Goal: Information Seeking & Learning: Learn about a topic

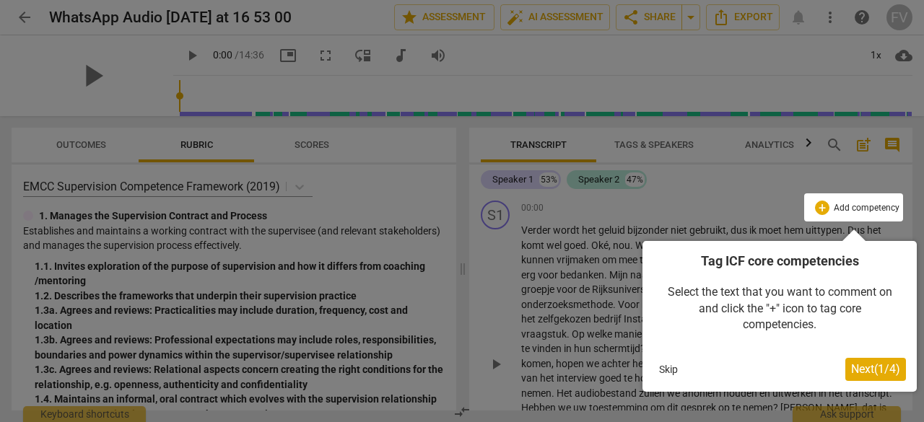
click at [869, 373] on span "Next ( 1 / 4 )" at bounding box center [875, 369] width 49 height 14
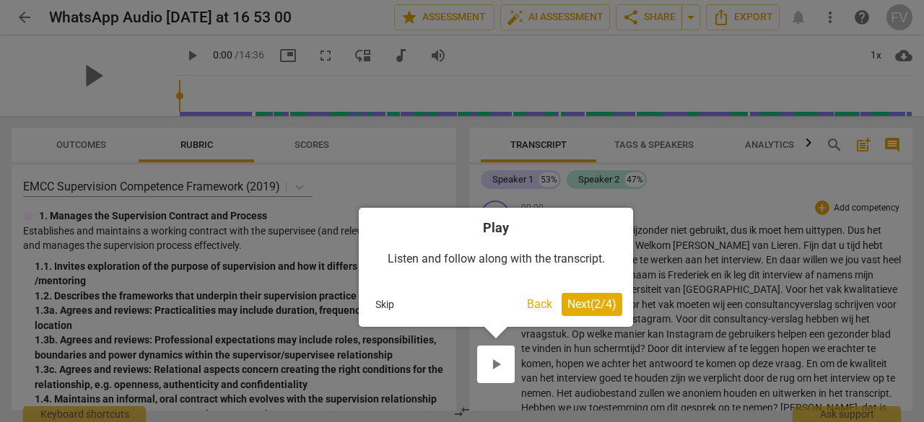
click at [590, 298] on span "Next ( 2 / 4 )" at bounding box center [592, 305] width 49 height 14
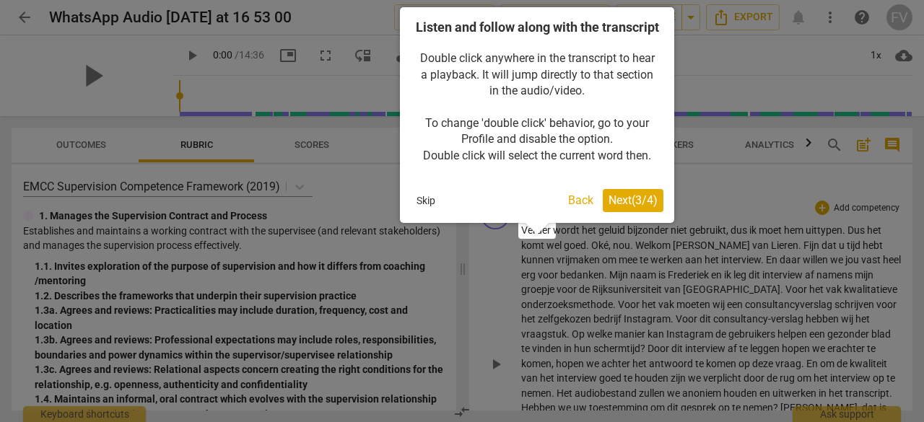
click at [625, 207] on span "Next ( 3 / 4 )" at bounding box center [633, 201] width 49 height 14
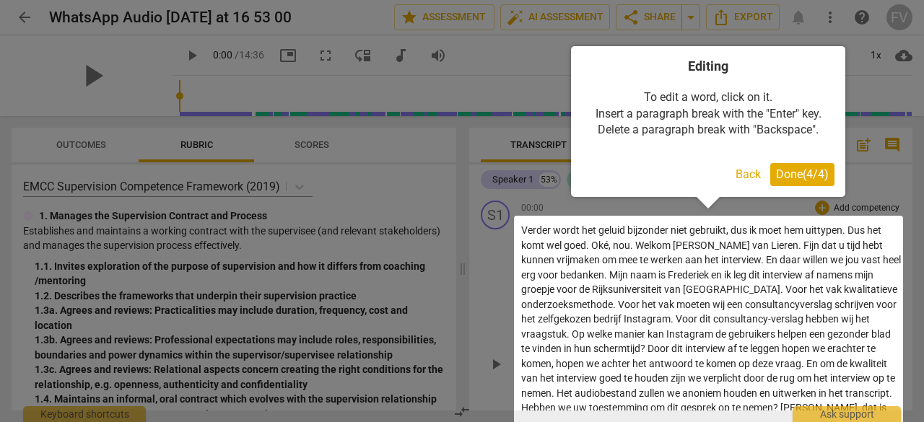
click at [799, 176] on span "Done ( 4 / 4 )" at bounding box center [802, 175] width 53 height 14
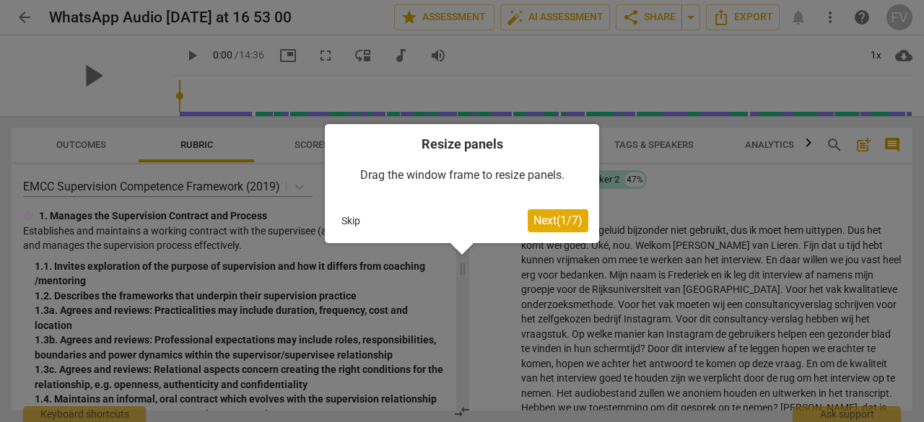
click at [550, 222] on span "Next ( 1 / 7 )" at bounding box center [558, 221] width 49 height 14
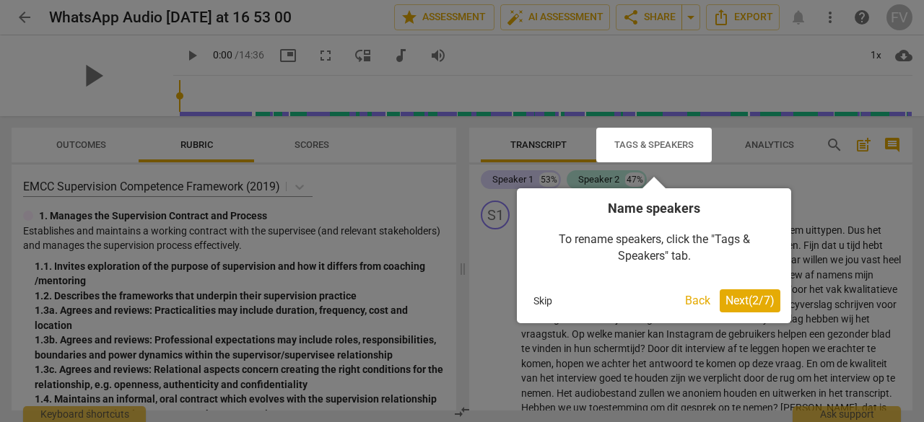
click at [737, 299] on span "Next ( 2 / 7 )" at bounding box center [750, 301] width 49 height 14
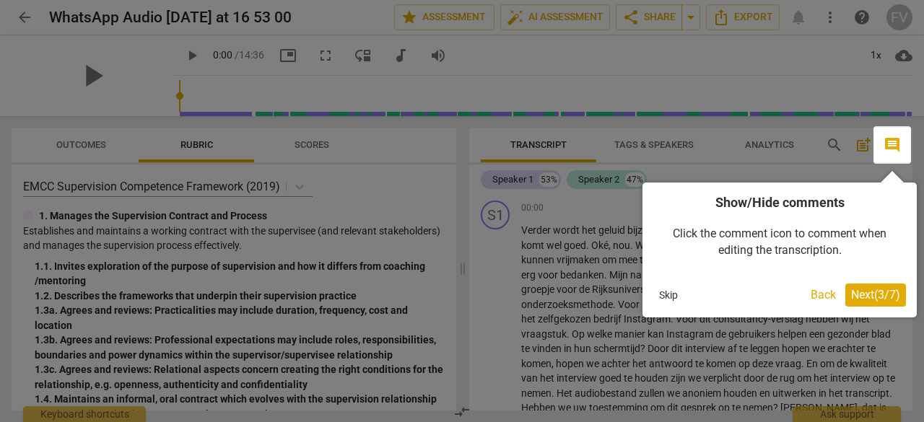
click at [874, 294] on span "Next ( 3 / 7 )" at bounding box center [875, 295] width 49 height 14
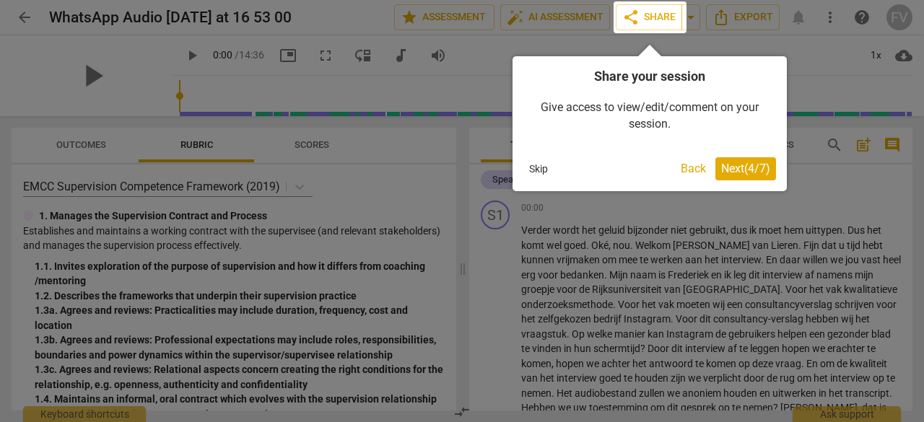
click at [735, 165] on span "Next ( 4 / 7 )" at bounding box center [745, 169] width 49 height 14
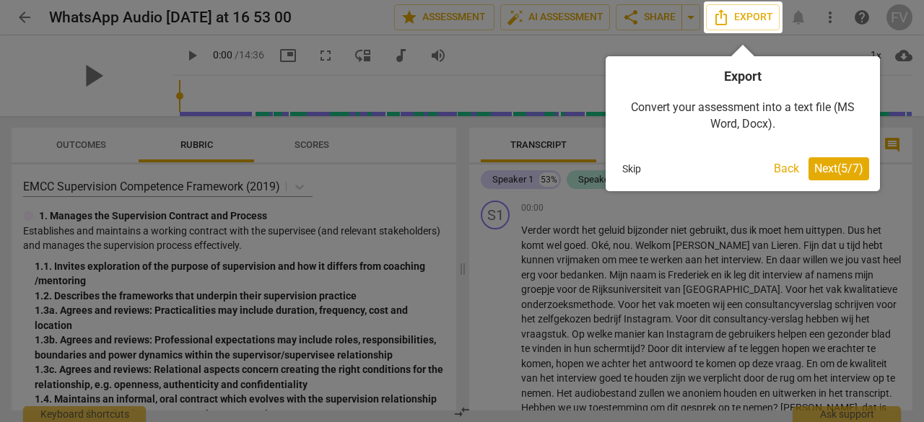
click at [836, 171] on span "Next ( 5 / 7 )" at bounding box center [839, 169] width 49 height 14
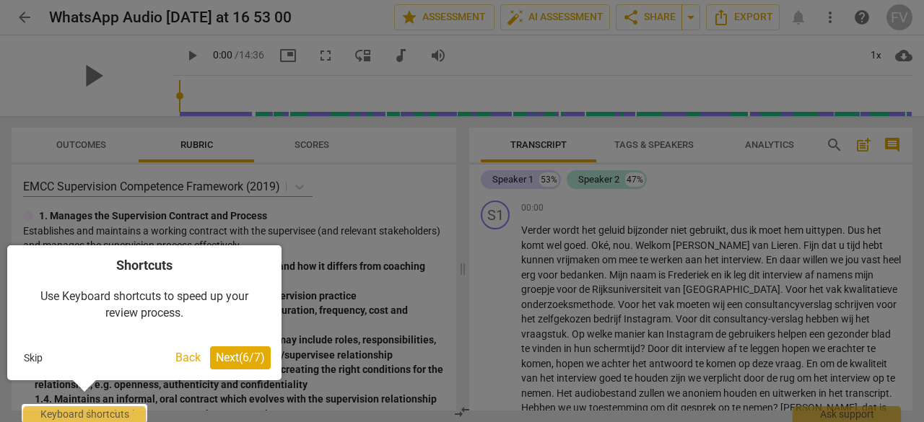
click at [243, 363] on span "Next ( 6 / 7 )" at bounding box center [240, 358] width 49 height 14
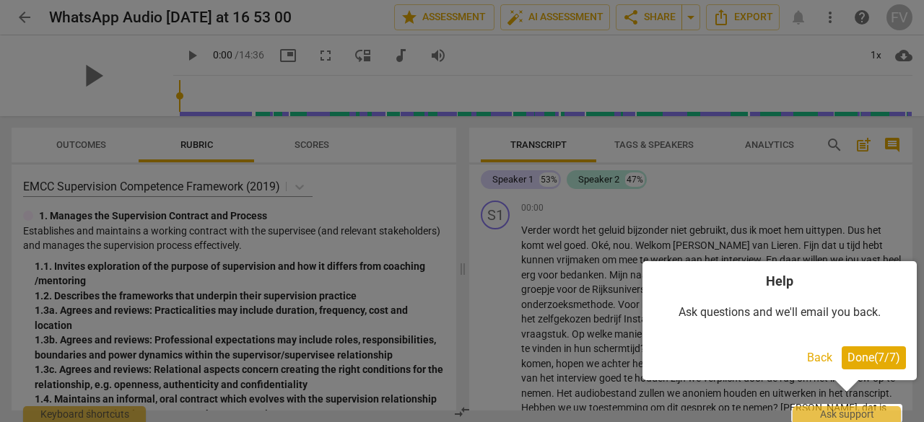
click at [869, 352] on span "Done ( 7 / 7 )" at bounding box center [874, 358] width 53 height 14
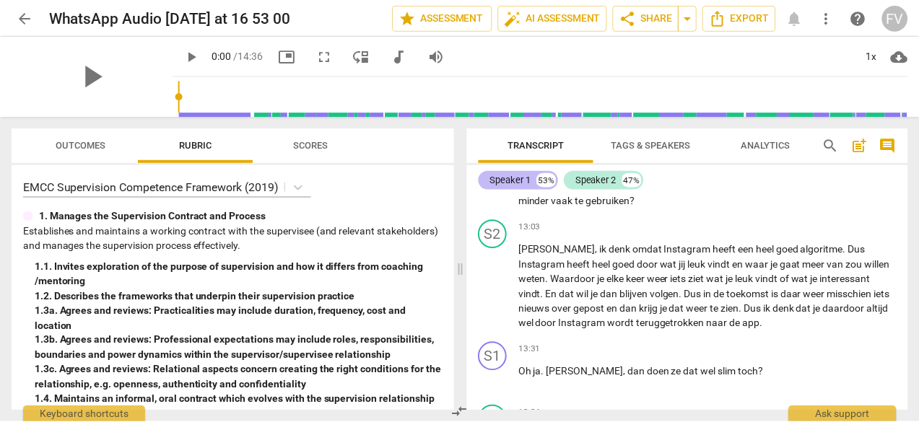
scroll to position [3641, 0]
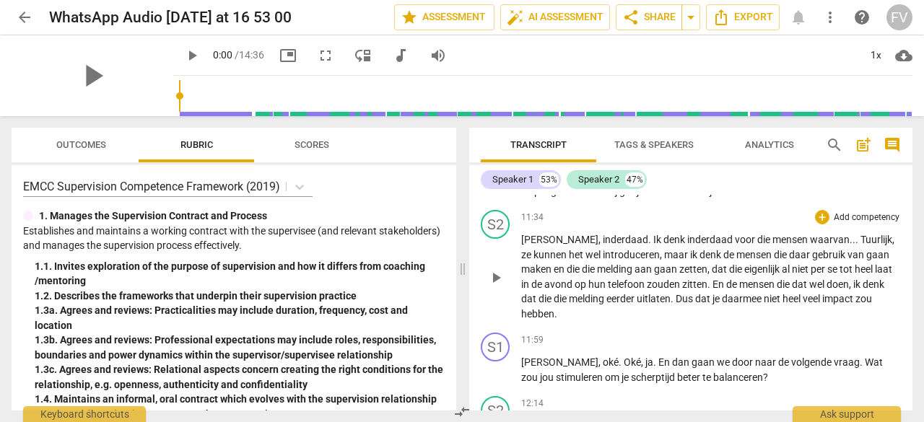
drag, startPoint x: 666, startPoint y: 277, endPoint x: 544, endPoint y: 244, distance: 126.3
click at [544, 244] on div "S1 play_arrow pause 00:00 + Add competency keyboard_arrow_right Verder wordt he…" at bounding box center [690, 303] width 443 height 216
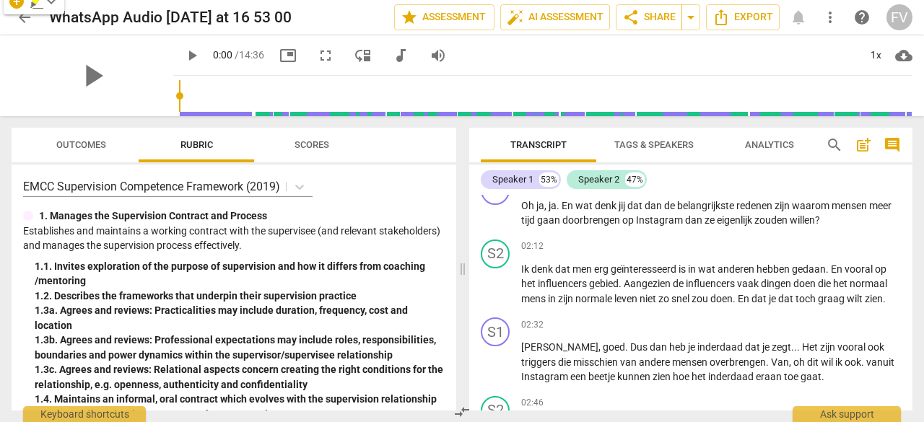
scroll to position [194, 0]
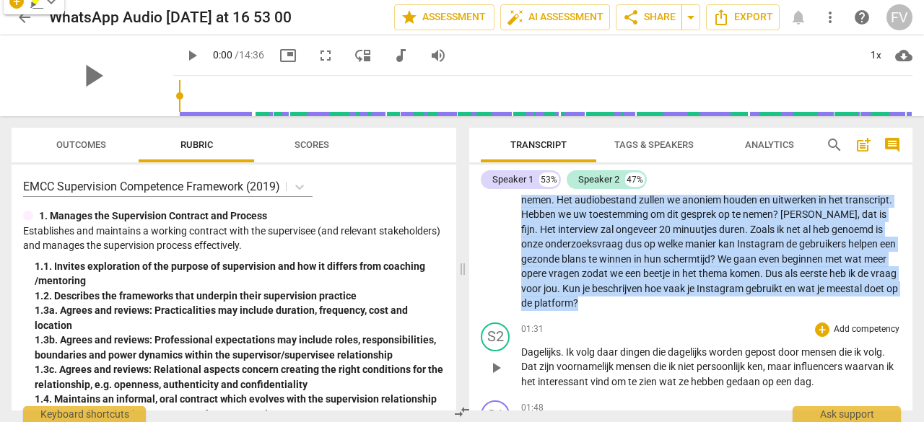
drag, startPoint x: 634, startPoint y: 236, endPoint x: 640, endPoint y: 321, distance: 85.4
click at [640, 321] on div "S1 play_arrow pause 00:00 + Add competency keyboard_arrow_right Verder wordt he…" at bounding box center [690, 303] width 443 height 216
copy p "Welkom [PERSON_NAME] . Fijn dat u tijd hebt kunnen vrijmaken om mee te werken a…"
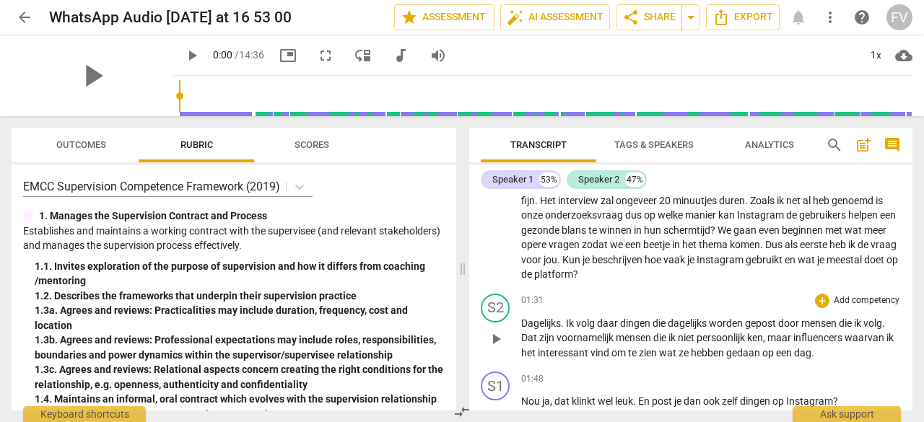
scroll to position [237, 0]
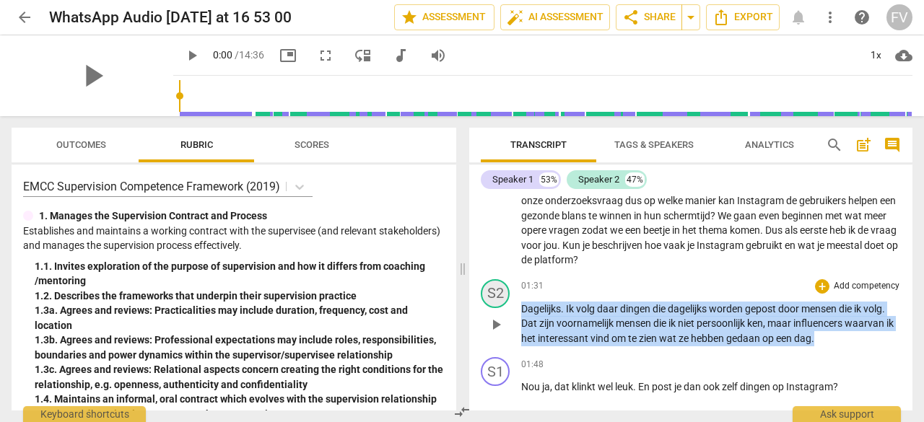
drag, startPoint x: 826, startPoint y: 344, endPoint x: 498, endPoint y: 305, distance: 330.1
click at [498, 305] on div "S2 play_arrow pause 01:31 + Add competency keyboard_arrow_right Dagelijks . Ik …" at bounding box center [690, 313] width 443 height 79
drag, startPoint x: 498, startPoint y: 305, endPoint x: 527, endPoint y: 311, distance: 29.5
click at [527, 311] on div "S2 play_arrow pause 01:31 + Add competency keyboard_arrow_right Dagelijks . Ik …" at bounding box center [690, 313] width 443 height 79
copy p "Dagelijks . Ik volg daar dingen die dagelijks worden gepost door mensen die ik …"
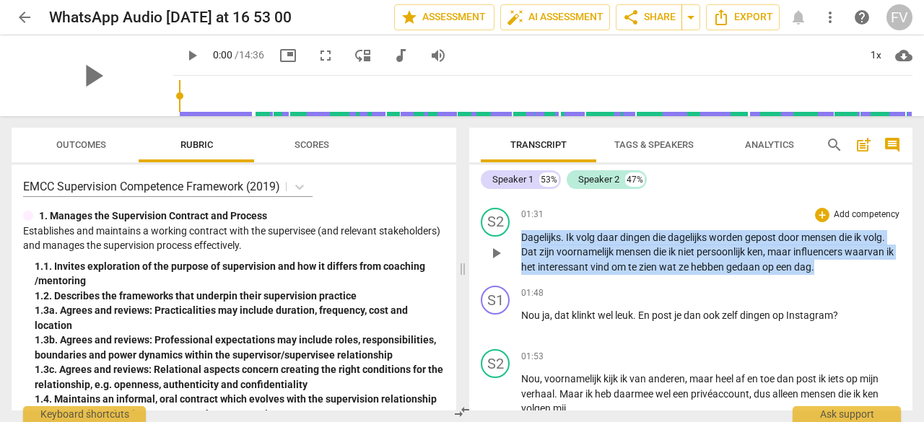
scroll to position [309, 0]
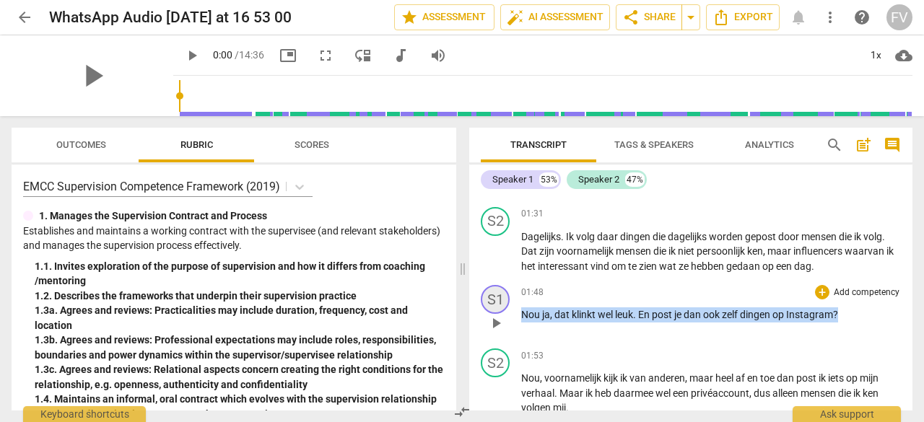
drag, startPoint x: 846, startPoint y: 311, endPoint x: 500, endPoint y: 304, distance: 345.9
click at [500, 304] on div "S1 play_arrow pause 01:48 + Add competency keyboard_arrow_right Nou ja , dat kl…" at bounding box center [690, 311] width 443 height 64
copy p "Nou ja , dat klinkt wel leuk . En post je dan ook zelf dingen op Instagram ?"
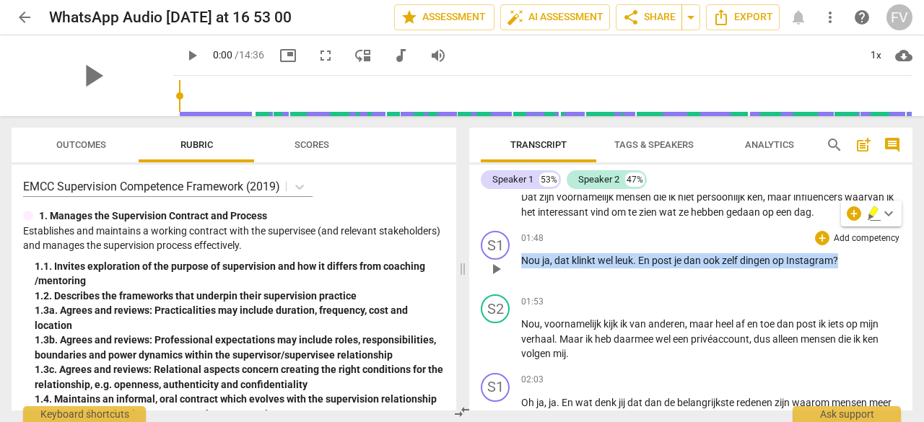
scroll to position [396, 0]
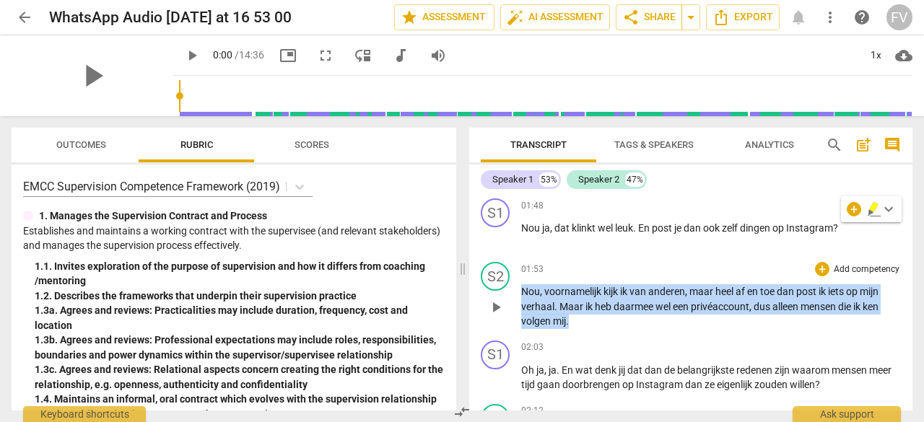
drag, startPoint x: 571, startPoint y: 319, endPoint x: 523, endPoint y: 295, distance: 54.3
click at [523, 295] on p "Nou , voornamelijk kijk ik van anderen , maar heel af en toe dan post ik iets o…" at bounding box center [711, 307] width 380 height 45
copy p "Nou , voornamelijk kijk ik van anderen , maar heel af en toe dan post ik iets o…"
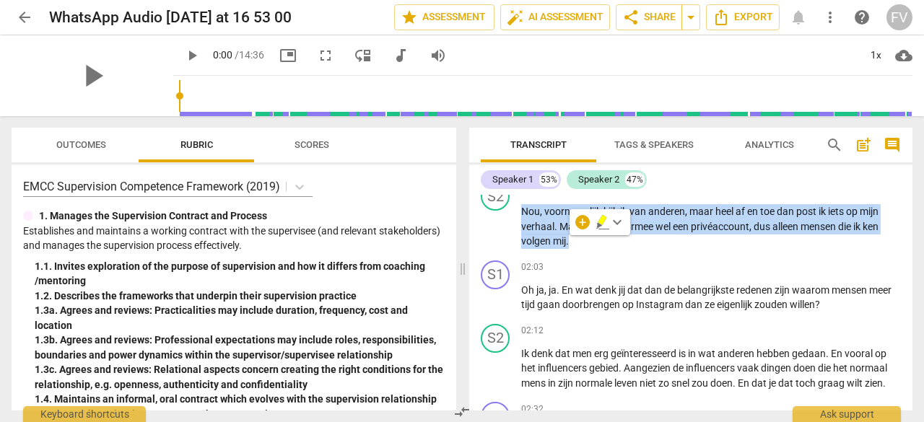
scroll to position [477, 0]
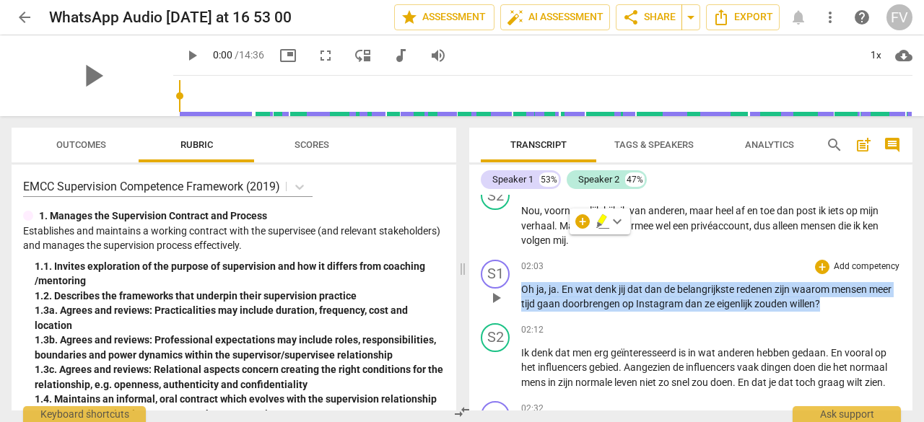
drag, startPoint x: 838, startPoint y: 304, endPoint x: 522, endPoint y: 279, distance: 317.2
click at [522, 279] on div "02:03 + Add competency keyboard_arrow_right Oh ja , ja . En wat denk jij dat da…" at bounding box center [711, 286] width 380 height 52
copy p "Oh ja , ja . En wat denk jij dat dan de belangrijkste redenen zijn waarom mense…"
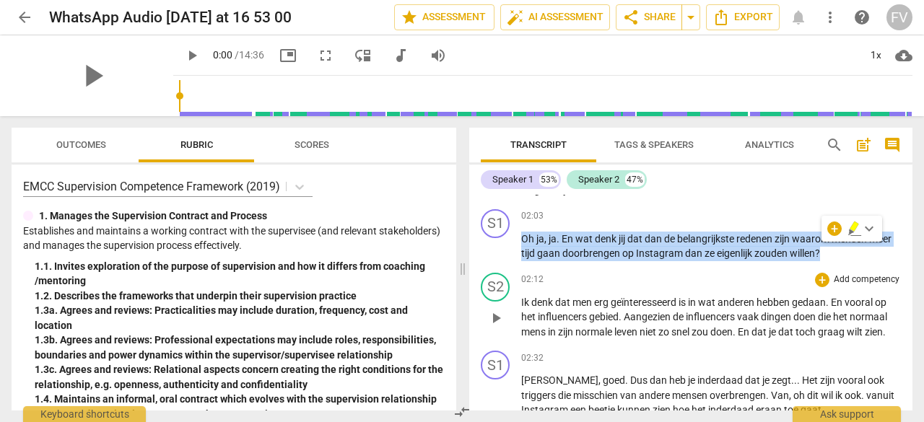
scroll to position [533, 0]
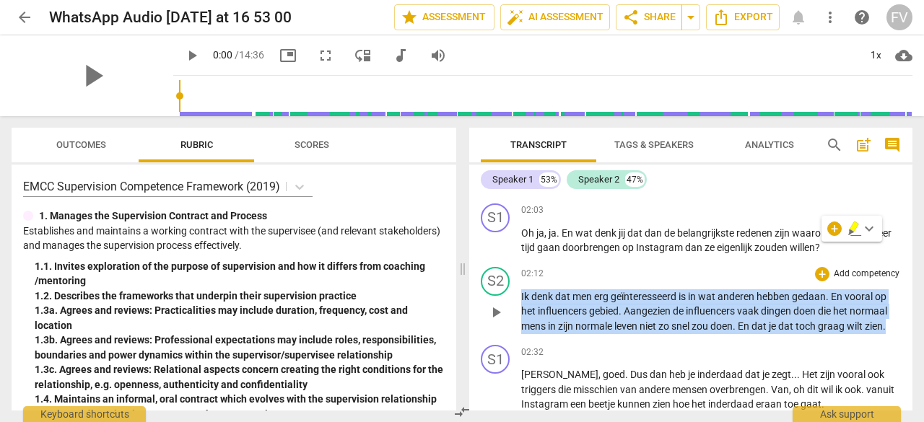
drag, startPoint x: 893, startPoint y: 326, endPoint x: 517, endPoint y: 294, distance: 377.6
click at [517, 294] on div "S2 play_arrow pause 02:12 + Add competency keyboard_arrow_right Ik denk dat men…" at bounding box center [690, 300] width 443 height 79
copy p "Ik denk dat men erg geïnteresseerd is in wat anderen hebben gedaan . En vooral …"
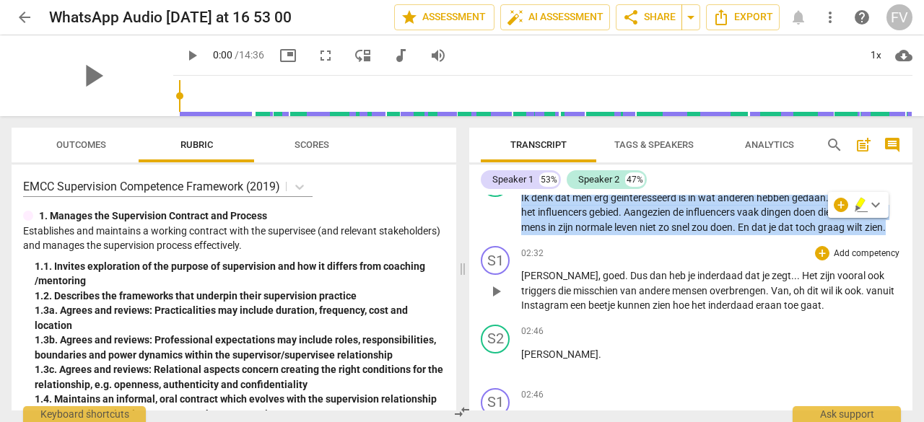
scroll to position [635, 0]
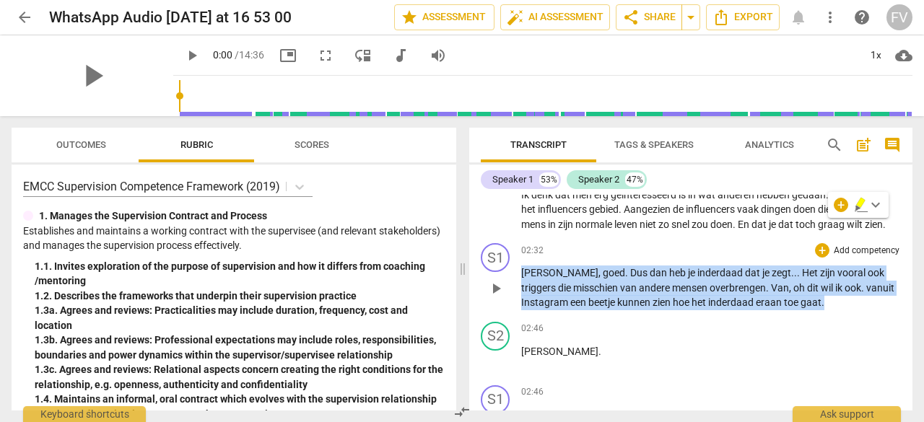
drag, startPoint x: 781, startPoint y: 303, endPoint x: 517, endPoint y: 274, distance: 265.9
click at [517, 274] on div "S1 play_arrow pause 02:32 + Add competency keyboard_arrow_right Ja , goed . Dus…" at bounding box center [690, 277] width 443 height 79
copy p "Ja , goed . Dus dan heb je inderdaad dat je zegt.. . Het zijn vooral ook trigge…"
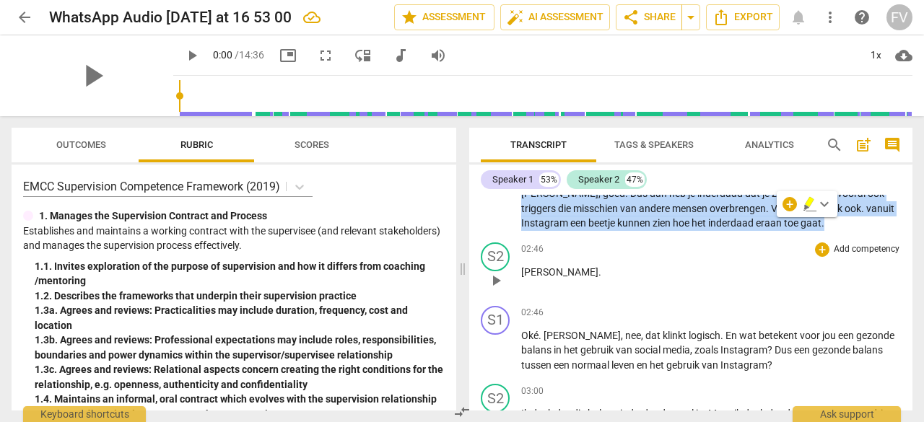
scroll to position [716, 0]
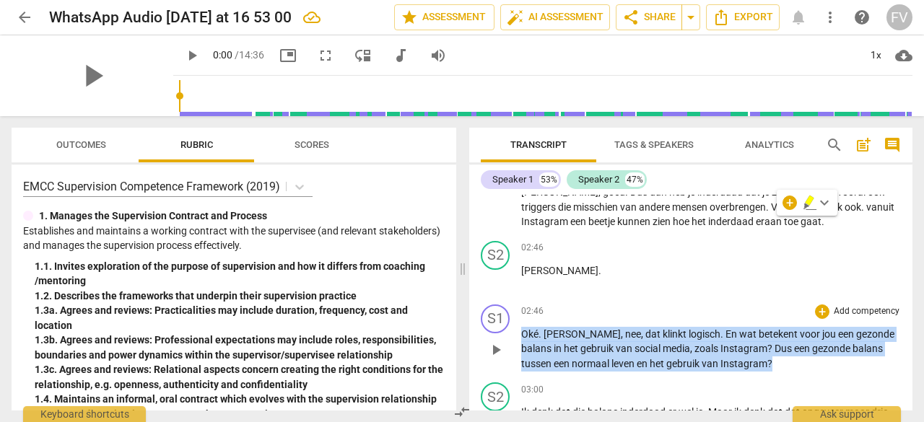
drag, startPoint x: 725, startPoint y: 365, endPoint x: 500, endPoint y: 335, distance: 226.5
click at [500, 335] on div "S1 play_arrow pause 02:46 + Add competency keyboard_arrow_right Oké . Ja , nee …" at bounding box center [690, 338] width 443 height 79
copy p "Oké . Ja , nee , dat klinkt logisch . En wat betekent voor jou een gezonde bala…"
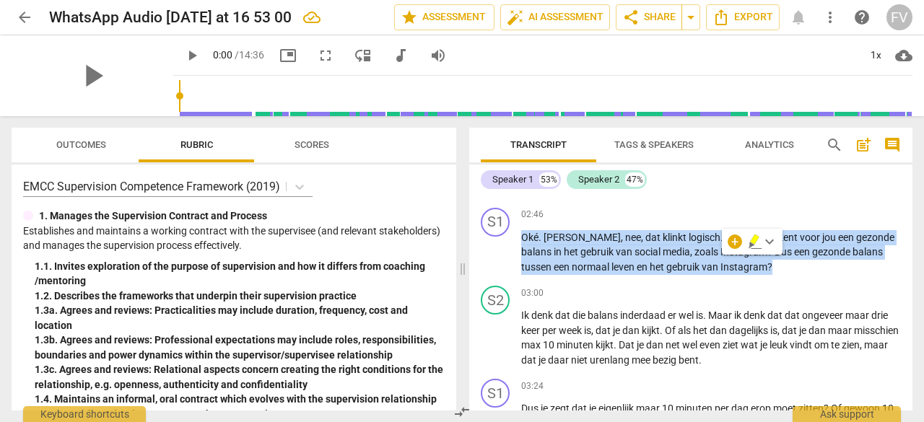
scroll to position [818, 0]
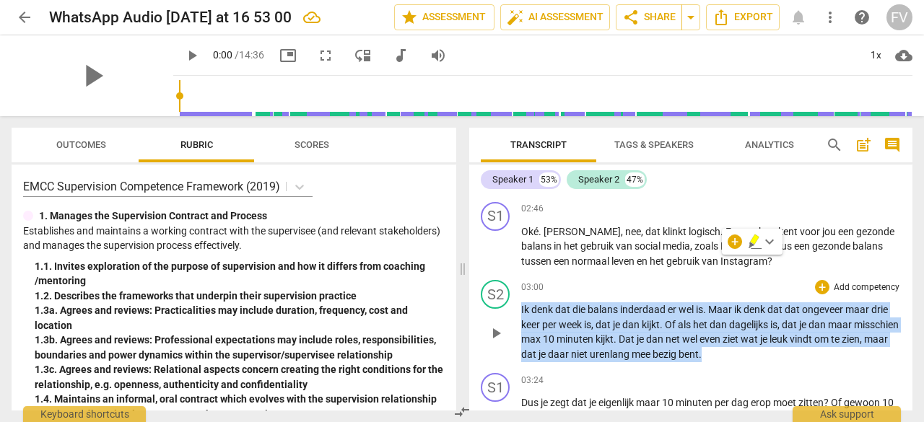
drag, startPoint x: 716, startPoint y: 356, endPoint x: 514, endPoint y: 313, distance: 206.6
click at [514, 313] on div "S2 play_arrow pause 03:00 + Add competency keyboard_arrow_right Ik denk dat die…" at bounding box center [690, 320] width 443 height 93
copy p "Ik denk dat die balans inderdaad er wel is . Maar ik denk dat dat ongeveer maar…"
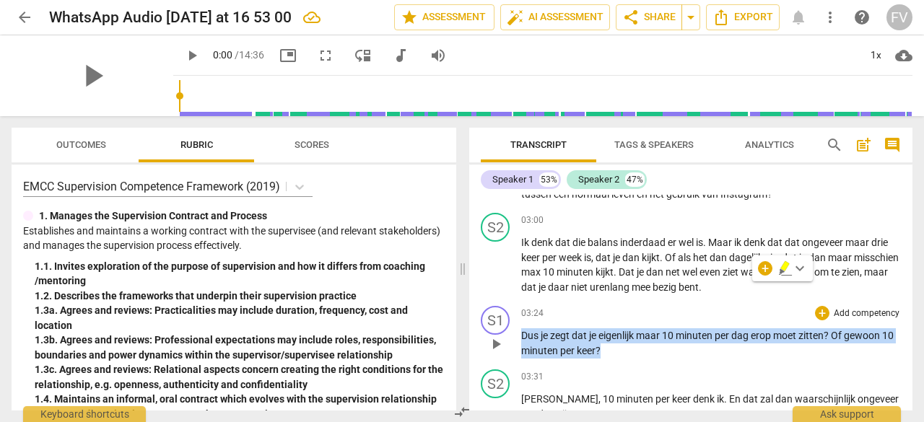
drag, startPoint x: 627, startPoint y: 352, endPoint x: 517, endPoint y: 331, distance: 111.7
click at [517, 331] on div "S1 play_arrow pause 03:24 + Add competency keyboard_arrow_right Dus je zegt dat…" at bounding box center [690, 332] width 443 height 64
copy p "Dus je zegt dat je eigenlijk maar 10 minuten per dag erop moet zitten ? Of gewo…"
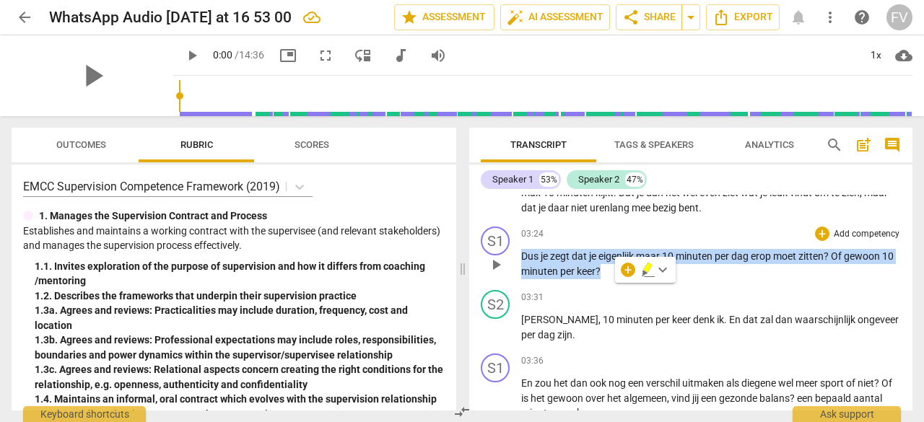
scroll to position [965, 0]
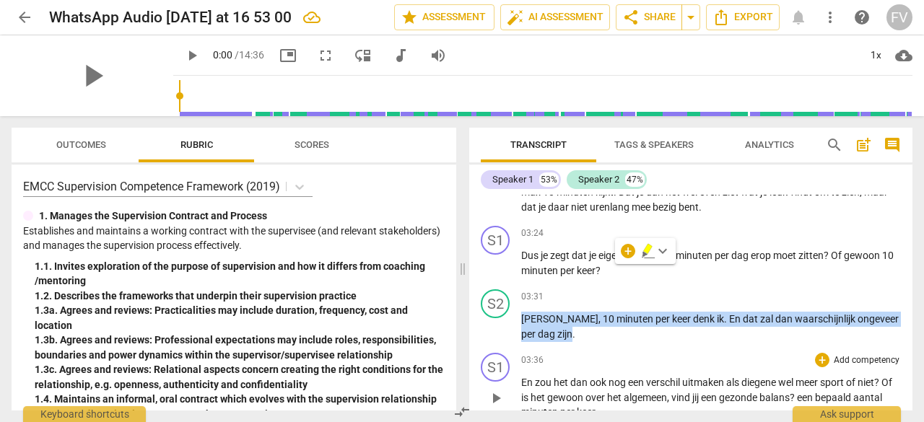
drag, startPoint x: 890, startPoint y: 317, endPoint x: 477, endPoint y: 347, distance: 413.4
click at [477, 347] on div "S1 play_arrow pause 00:00 + Add competency keyboard_arrow_right Verder wordt he…" at bounding box center [690, 303] width 443 height 216
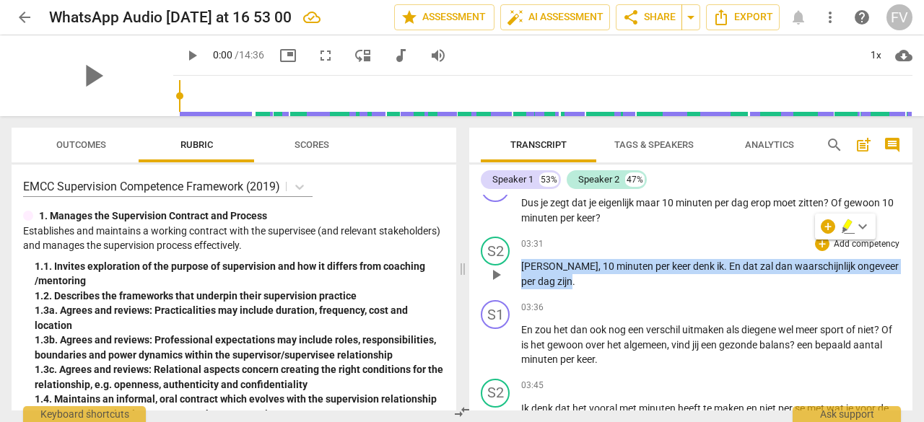
scroll to position [1039, 0]
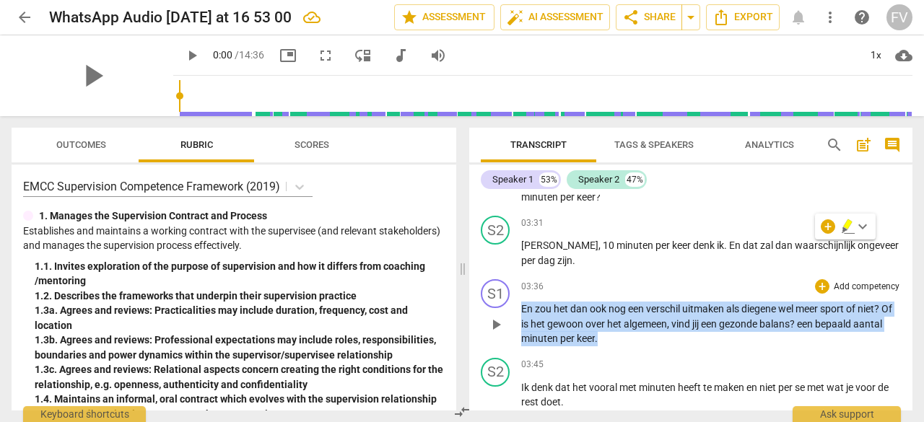
drag, startPoint x: 632, startPoint y: 336, endPoint x: 522, endPoint y: 308, distance: 113.3
click at [522, 308] on p "En zou het dan ook nog een verschil uitmaken als diegene wel meer sport of niet…" at bounding box center [711, 324] width 380 height 45
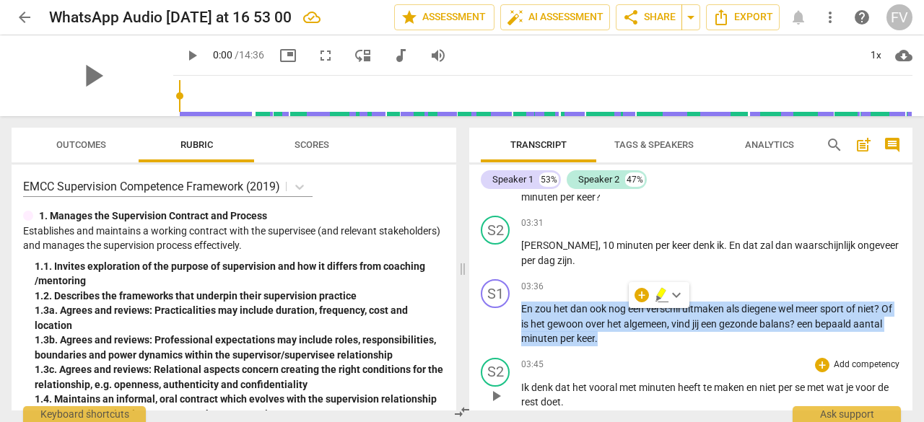
scroll to position [1106, 0]
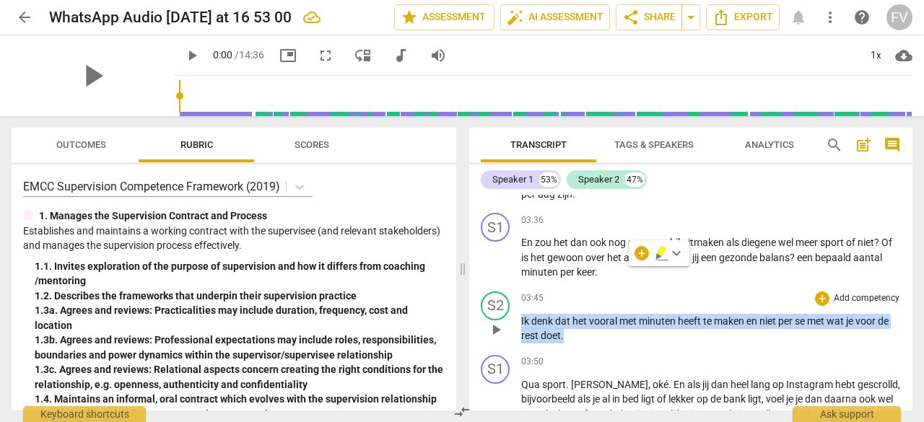
drag, startPoint x: 573, startPoint y: 338, endPoint x: 507, endPoint y: 326, distance: 67.6
click at [507, 326] on div "S2 play_arrow pause 03:45 + Add competency keyboard_arrow_right Ik denk dat het…" at bounding box center [690, 318] width 443 height 64
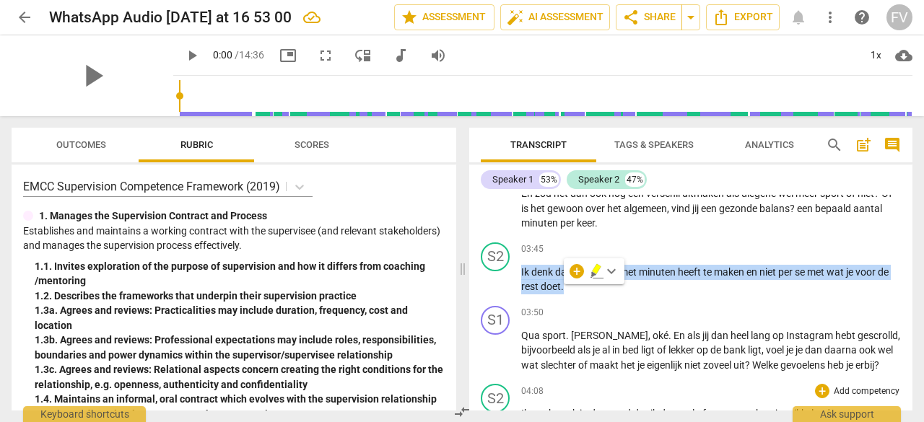
scroll to position [1160, 0]
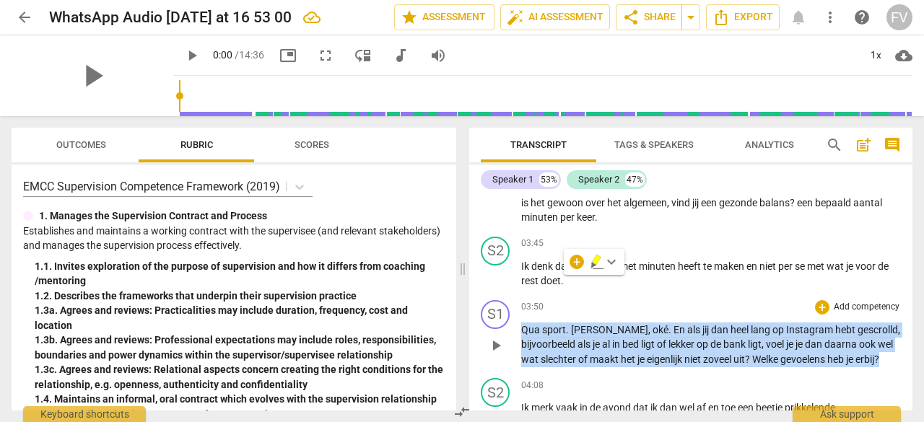
drag, startPoint x: 869, startPoint y: 359, endPoint x: 524, endPoint y: 329, distance: 346.5
click at [524, 329] on p "Qua sport . Ja , oké . En als jij dan heel lang op Instagram hebt gescrolld , b…" at bounding box center [711, 345] width 380 height 45
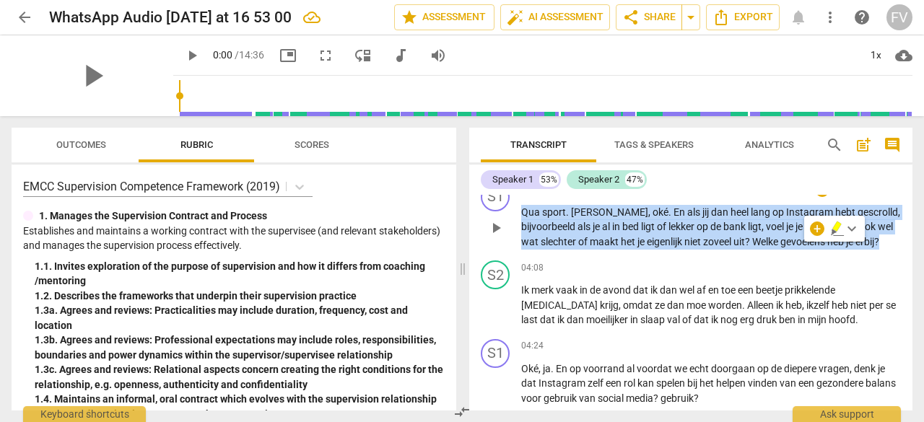
scroll to position [1279, 0]
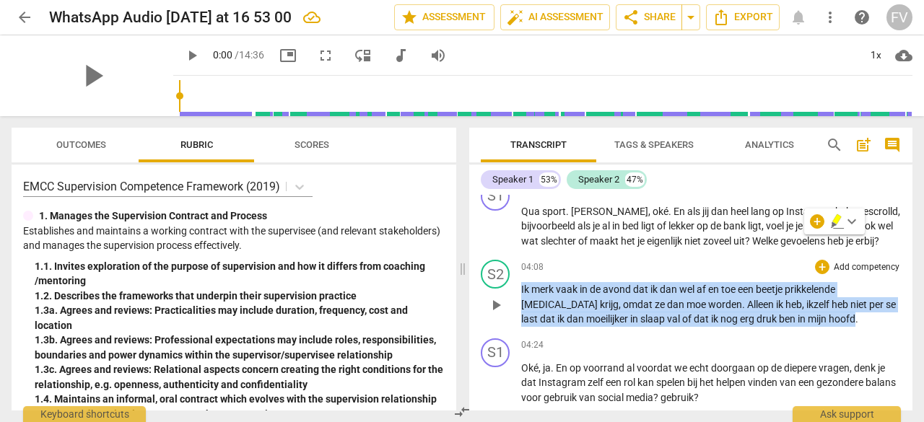
drag, startPoint x: 760, startPoint y: 317, endPoint x: 521, endPoint y: 291, distance: 240.4
click at [521, 291] on p "Ik merk vaak in de avond dat ik dan wel af en toe een beetje prikkelende [MEDIC…" at bounding box center [711, 304] width 380 height 45
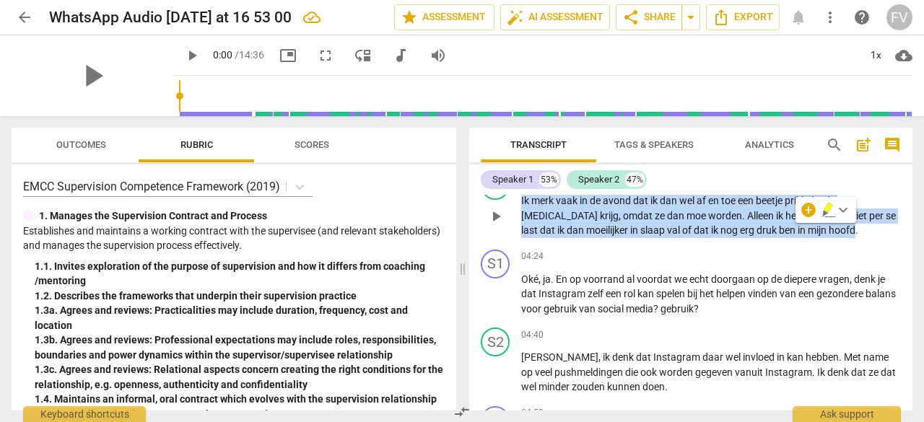
scroll to position [1369, 0]
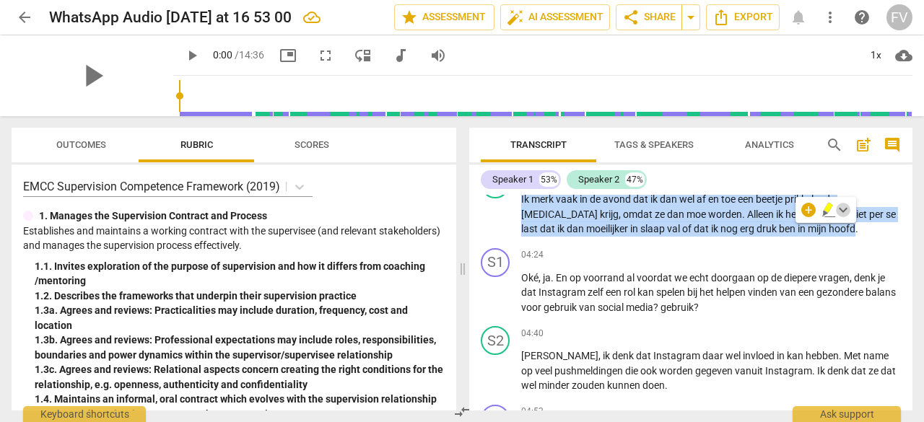
click at [843, 209] on span "keyboard_arrow_down" at bounding box center [843, 209] width 17 height 17
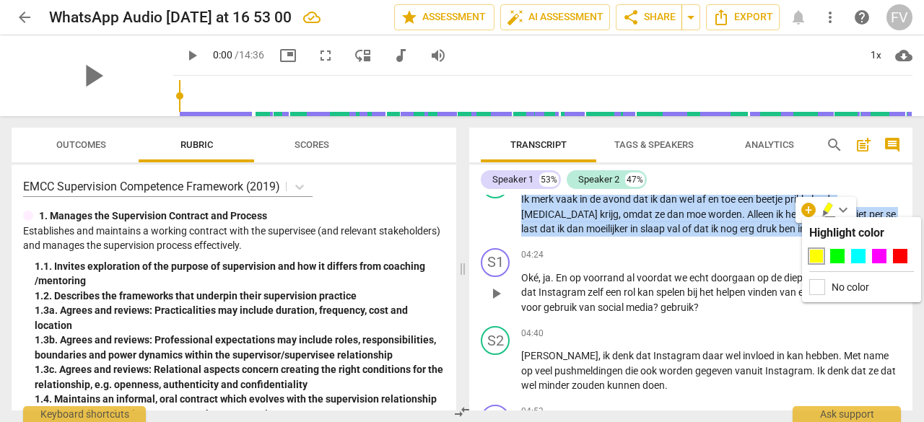
click at [765, 255] on div "04:24 + Add competency keyboard_arrow_right" at bounding box center [711, 255] width 380 height 14
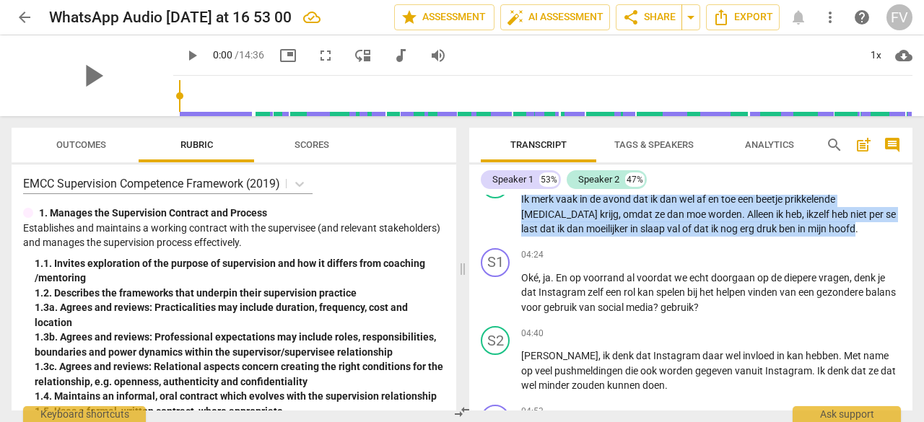
scroll to position [4, 0]
click at [635, 143] on span "Tags & Speakers" at bounding box center [654, 144] width 79 height 11
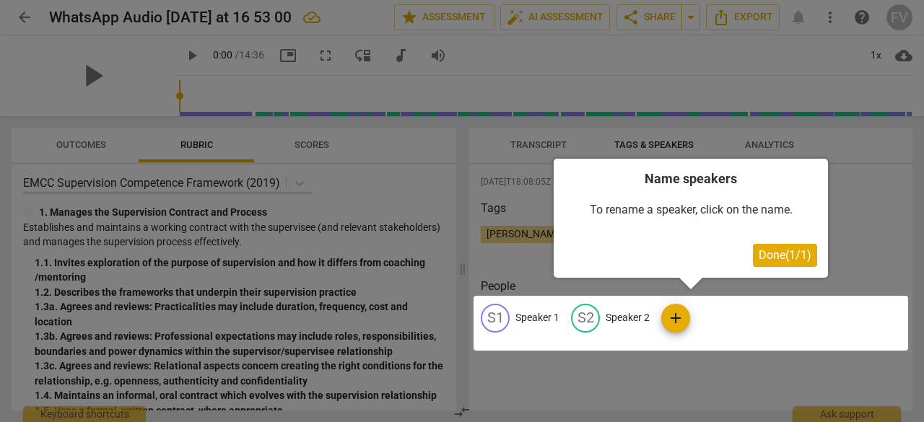
click at [783, 138] on div at bounding box center [462, 211] width 924 height 422
click at [852, 253] on div at bounding box center [462, 211] width 924 height 422
click at [763, 256] on span "Done ( 1 / 1 )" at bounding box center [785, 255] width 53 height 14
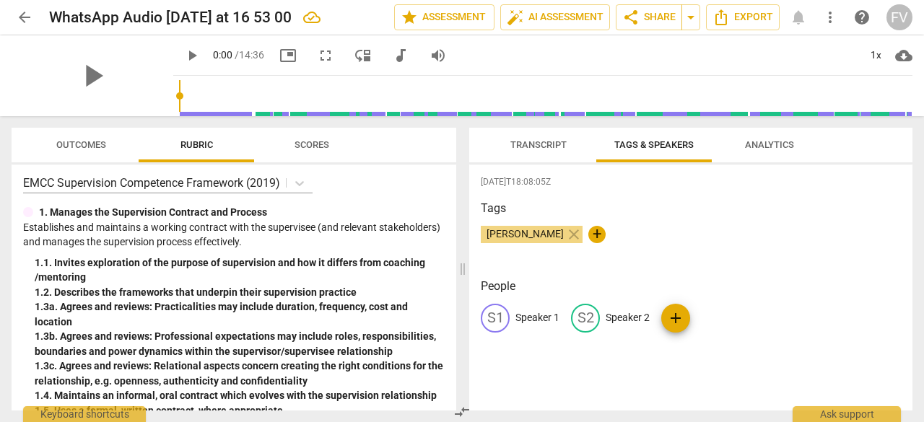
click at [758, 148] on span "Analytics" at bounding box center [769, 144] width 49 height 11
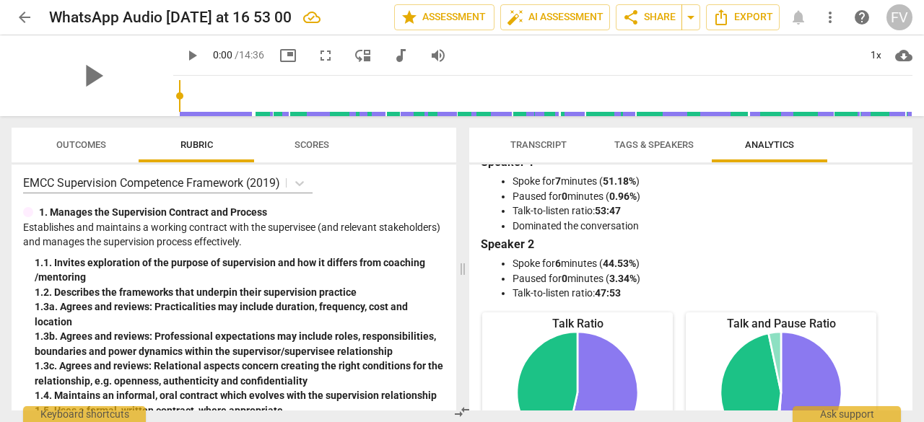
scroll to position [0, 0]
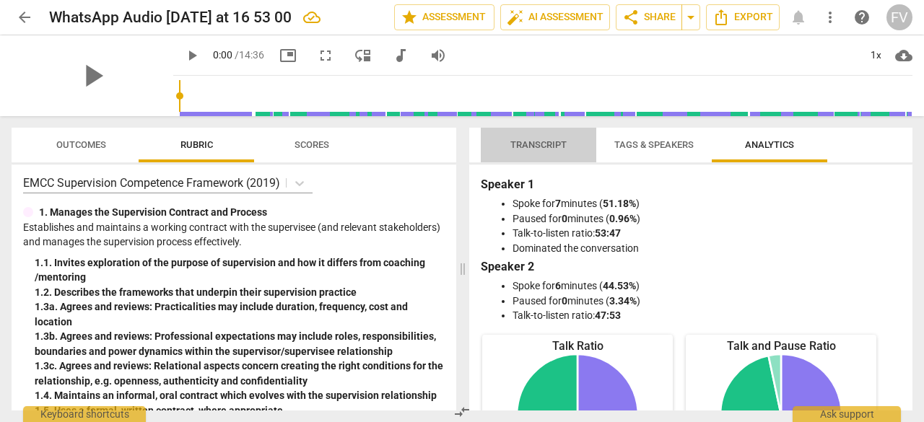
click at [529, 148] on span "Transcript" at bounding box center [539, 144] width 56 height 11
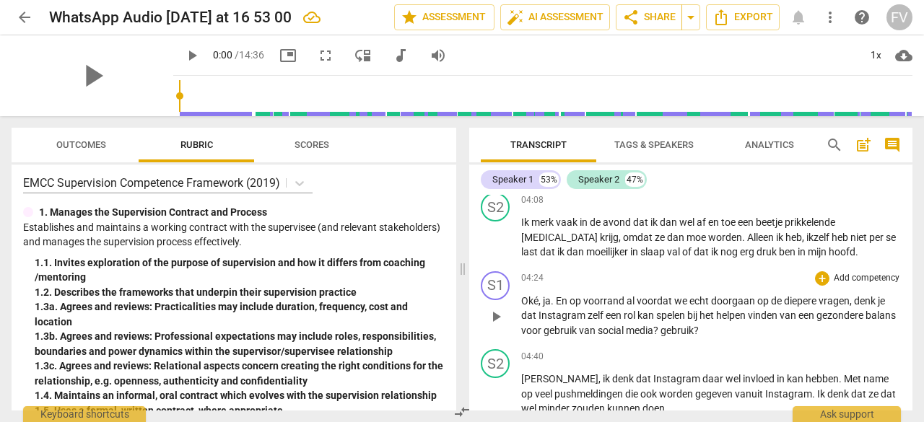
scroll to position [1341, 0]
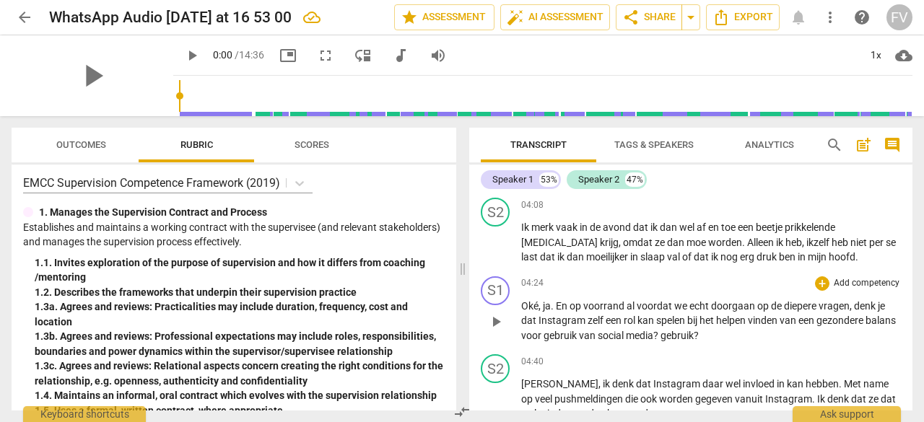
drag, startPoint x: 750, startPoint y: 343, endPoint x: 498, endPoint y: 313, distance: 253.1
click at [498, 313] on div "S1 play_arrow pause 04:24 + Add competency keyboard_arrow_right Oké , ja . En o…" at bounding box center [690, 310] width 443 height 79
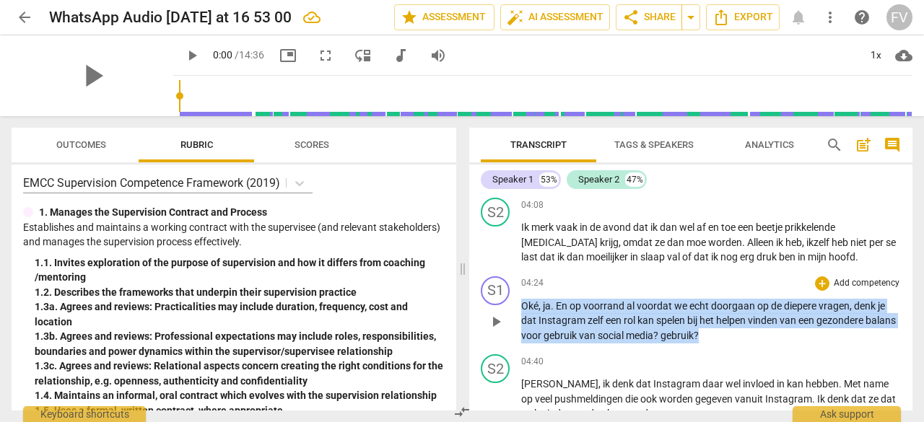
drag, startPoint x: 523, startPoint y: 304, endPoint x: 785, endPoint y: 343, distance: 265.0
click at [785, 343] on div "S1 play_arrow pause 04:24 + Add competency keyboard_arrow_right Oké , ja . En o…" at bounding box center [690, 310] width 443 height 79
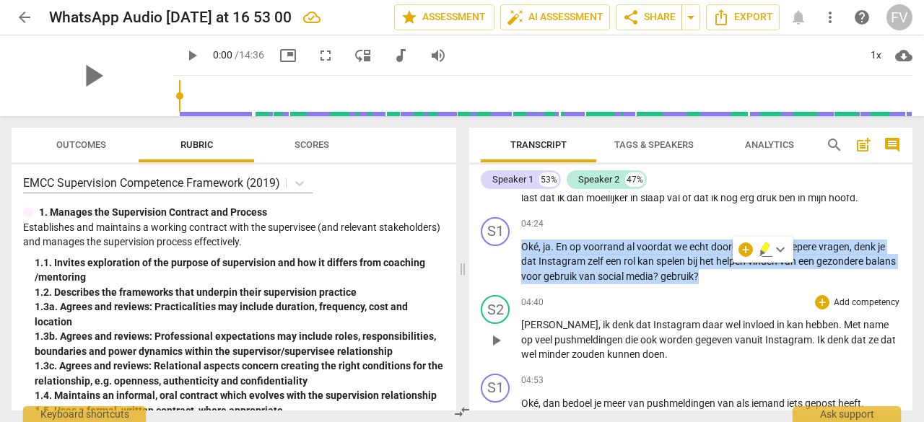
scroll to position [1407, 0]
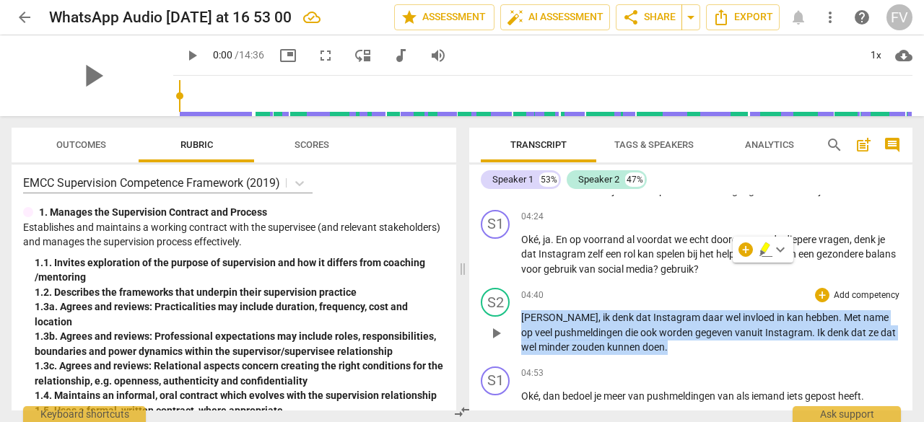
drag, startPoint x: 652, startPoint y: 347, endPoint x: 516, endPoint y: 316, distance: 140.0
click at [516, 316] on div "S2 play_arrow pause 04:40 + Add competency keyboard_arrow_right Ja , ik denk da…" at bounding box center [690, 321] width 443 height 79
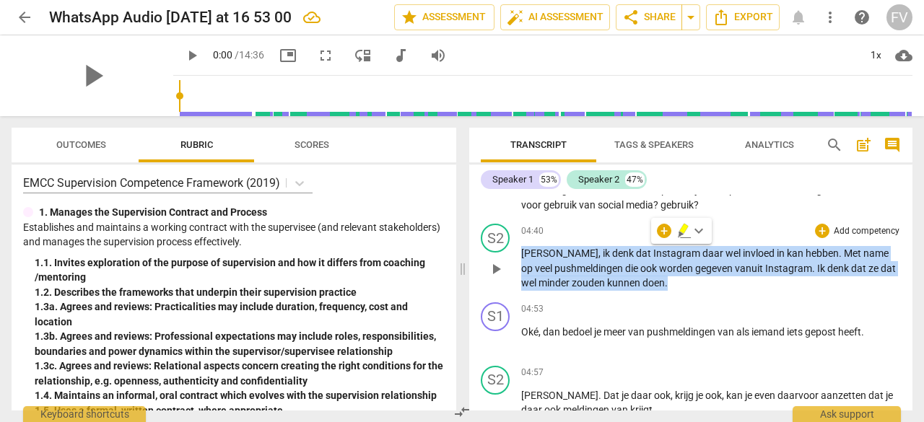
scroll to position [1532, 0]
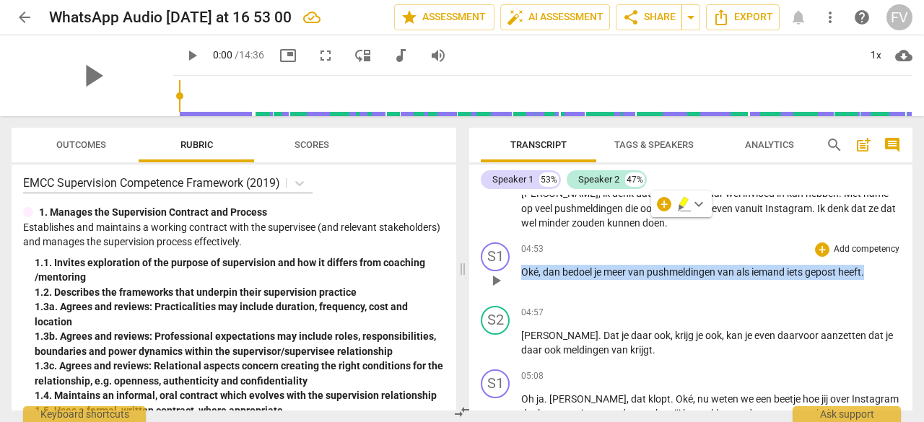
drag, startPoint x: 870, startPoint y: 274, endPoint x: 518, endPoint y: 268, distance: 352.4
click at [518, 268] on div "S1 play_arrow pause 04:53 + Add competency keyboard_arrow_right Oké , dan bedoe…" at bounding box center [690, 269] width 443 height 64
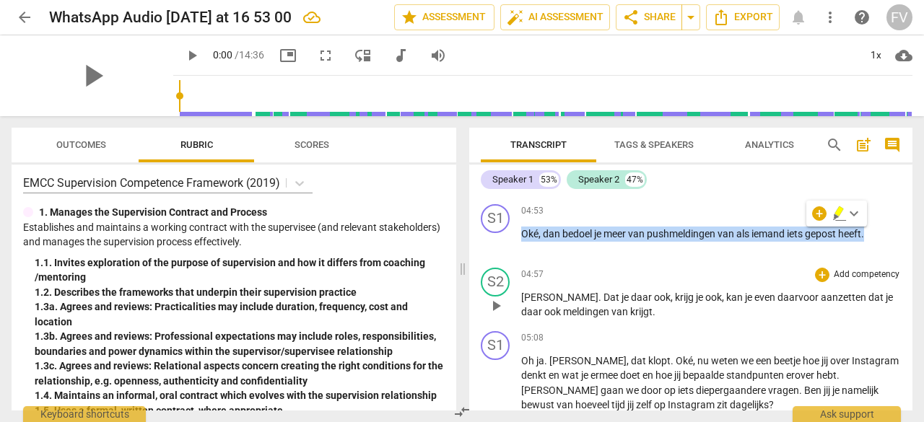
scroll to position [1571, 0]
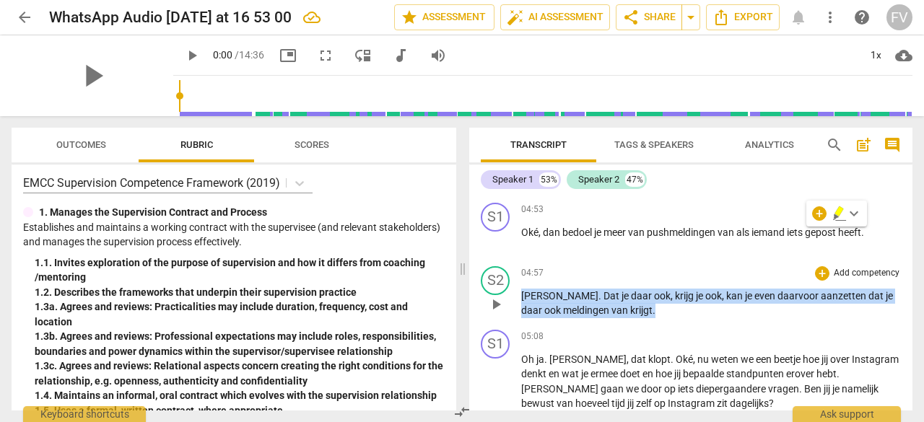
drag, startPoint x: 615, startPoint y: 314, endPoint x: 521, endPoint y: 297, distance: 94.7
click at [521, 297] on p "[PERSON_NAME] . Dat je daar ook , krijg je ook , kan je even daarvoor aanzetten…" at bounding box center [711, 304] width 380 height 30
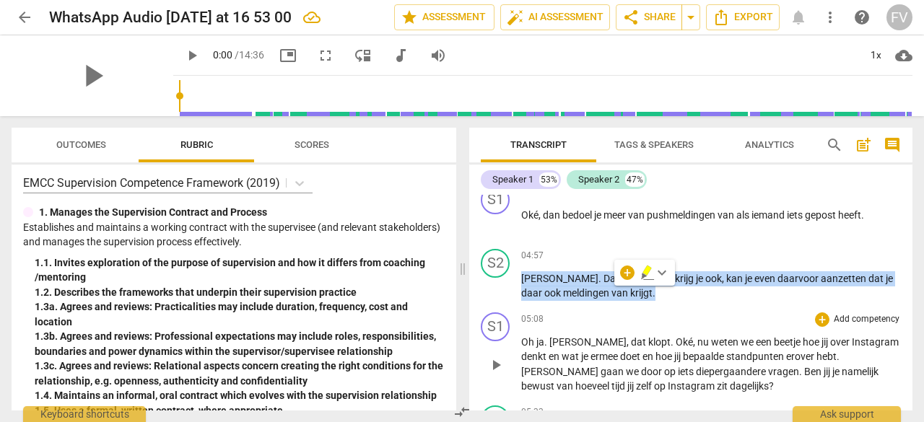
scroll to position [1590, 0]
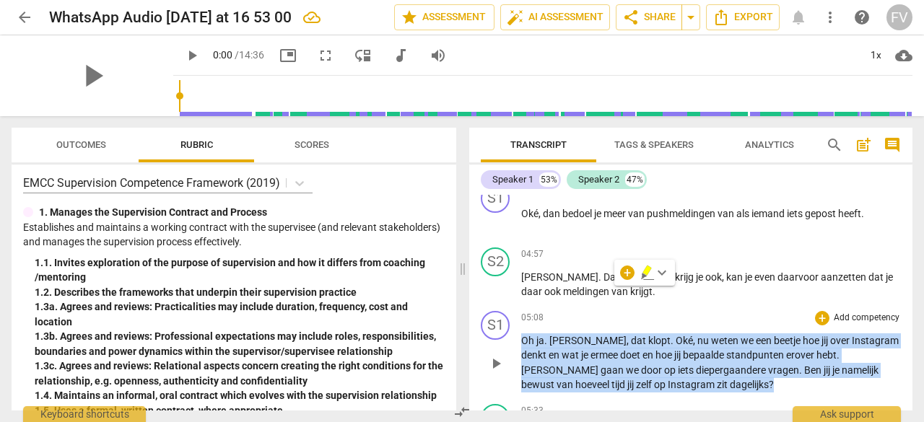
drag, startPoint x: 628, startPoint y: 380, endPoint x: 520, endPoint y: 342, distance: 114.2
click at [520, 342] on div "S1 play_arrow pause 05:08 + Add competency keyboard_arrow_right Oh ja . Ja , da…" at bounding box center [690, 351] width 443 height 93
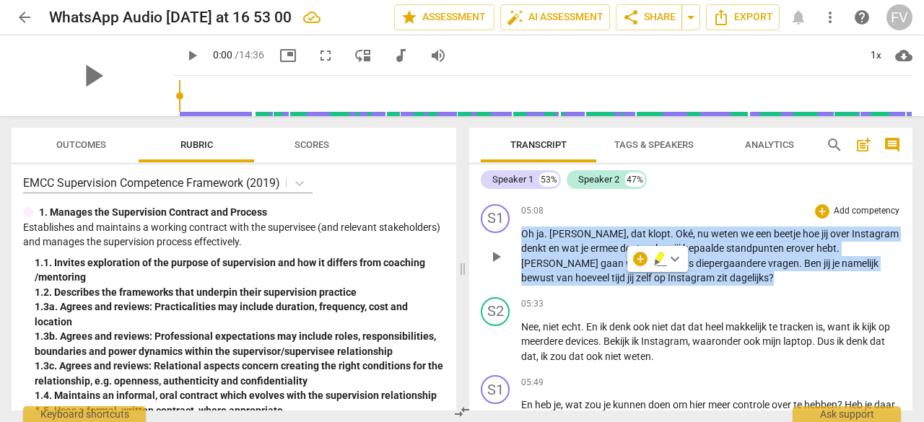
scroll to position [1706, 0]
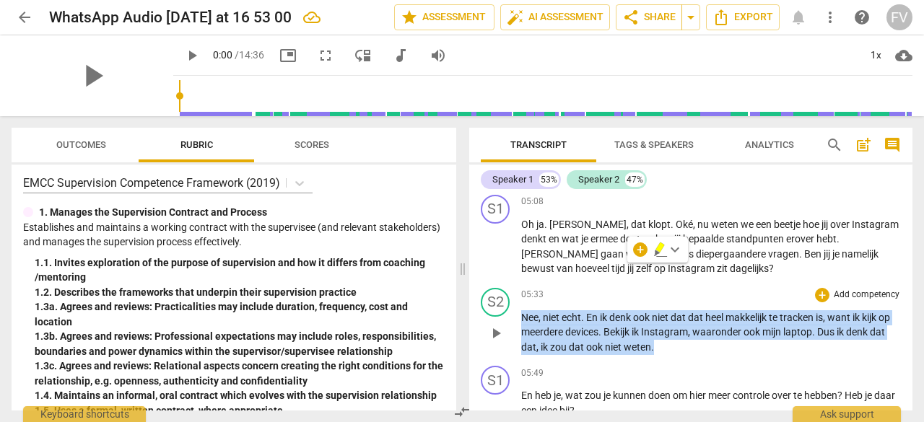
drag, startPoint x: 672, startPoint y: 347, endPoint x: 515, endPoint y: 311, distance: 160.6
click at [515, 311] on div "S2 play_arrow pause 05:33 + Add competency keyboard_arrow_right Nee , niet echt…" at bounding box center [690, 321] width 443 height 79
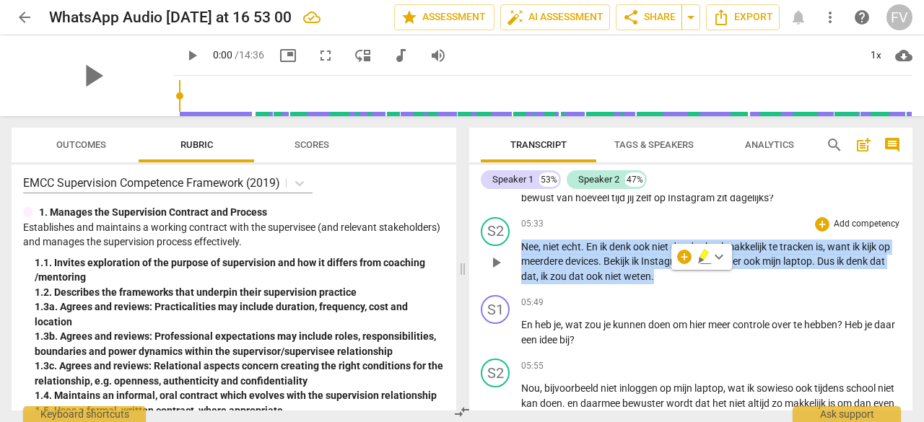
scroll to position [1794, 0]
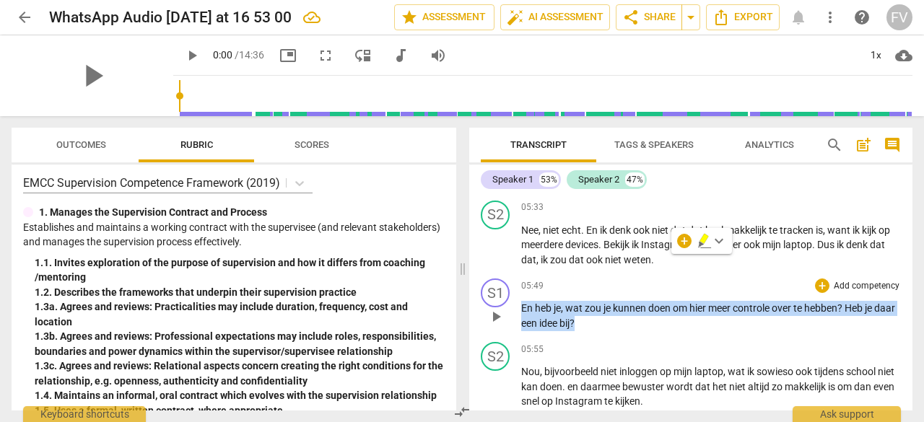
drag, startPoint x: 601, startPoint y: 324, endPoint x: 508, endPoint y: 308, distance: 93.8
click at [508, 308] on div "S1 play_arrow pause 05:49 + Add competency keyboard_arrow_right En heb je , wat…" at bounding box center [690, 305] width 443 height 64
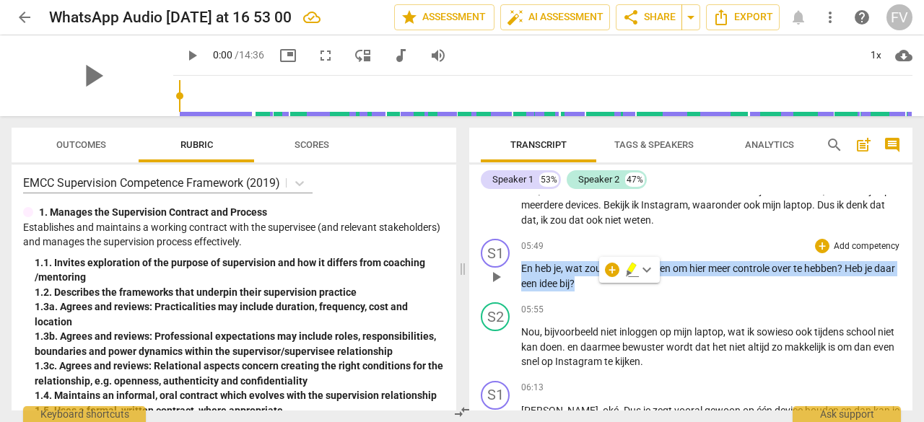
scroll to position [1846, 0]
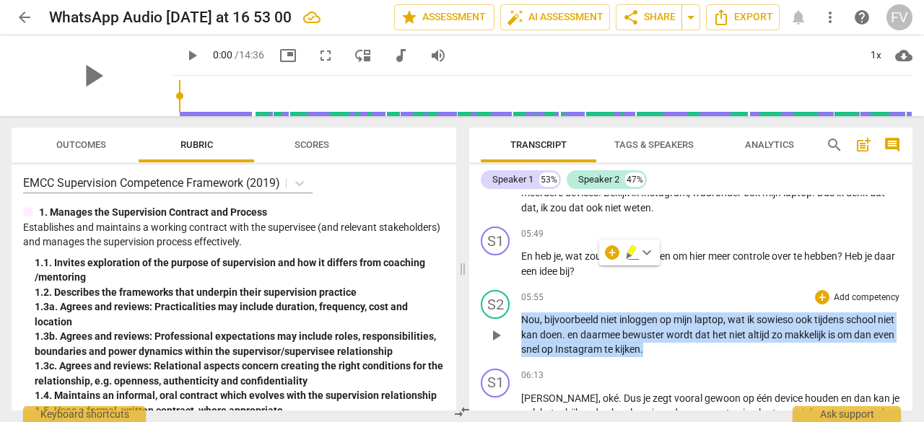
drag, startPoint x: 625, startPoint y: 348, endPoint x: 508, endPoint y: 321, distance: 120.2
click at [508, 321] on div "S2 play_arrow pause 05:55 + Add competency keyboard_arrow_right Nou , bijvoorbe…" at bounding box center [690, 324] width 443 height 79
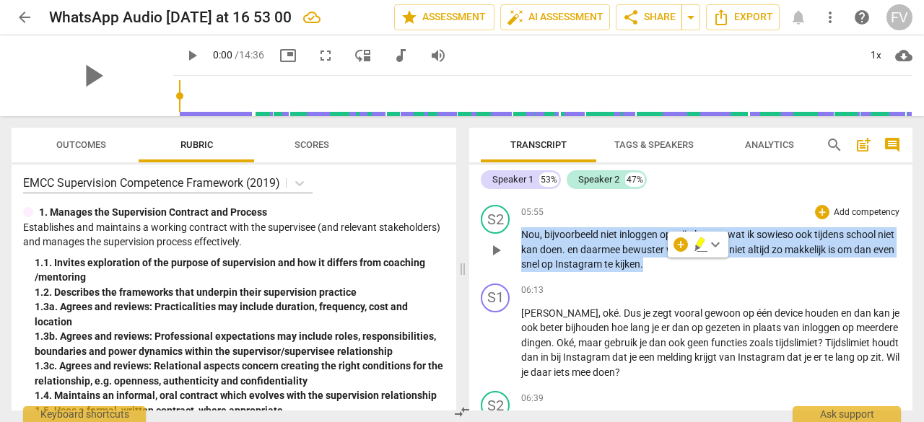
scroll to position [1932, 0]
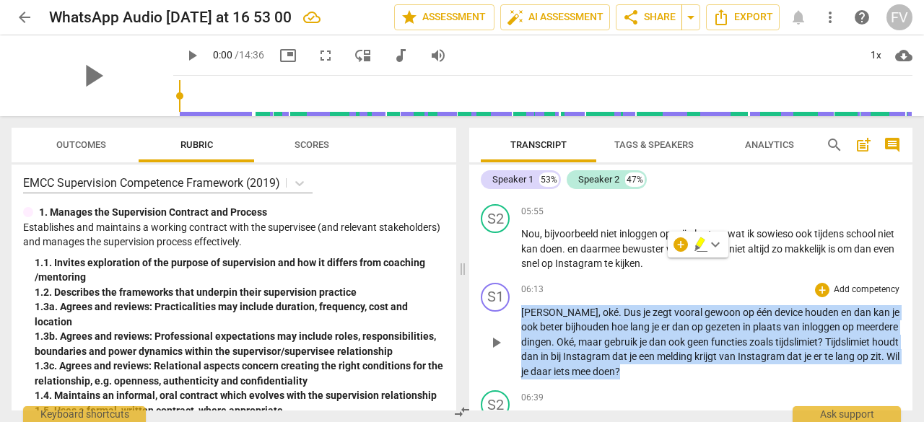
drag, startPoint x: 611, startPoint y: 369, endPoint x: 514, endPoint y: 313, distance: 112.0
click at [514, 313] on div "S1 play_arrow pause 06:13 + Add competency keyboard_arrow_right Ja , oké . Dus …" at bounding box center [690, 331] width 443 height 108
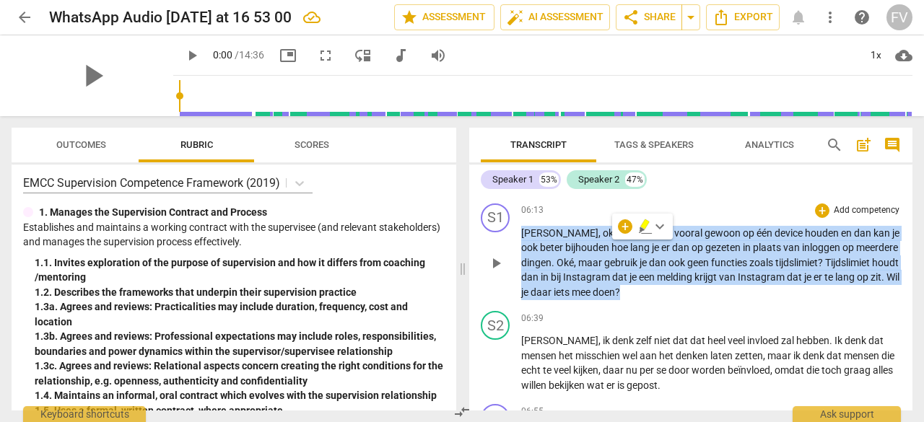
scroll to position [2064, 0]
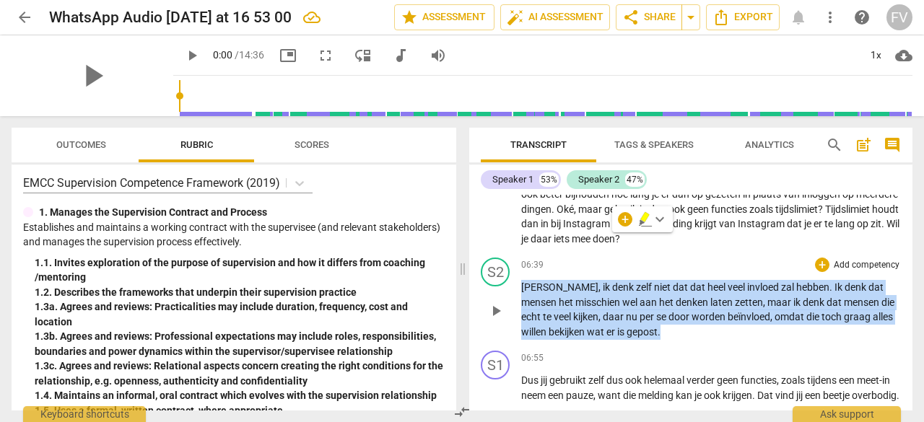
drag, startPoint x: 635, startPoint y: 330, endPoint x: 524, endPoint y: 285, distance: 120.5
click at [524, 285] on p "Ja , ik denk zelf niet dat dat heel veel invloed zal hebben . Ik denk dat mense…" at bounding box center [711, 309] width 380 height 59
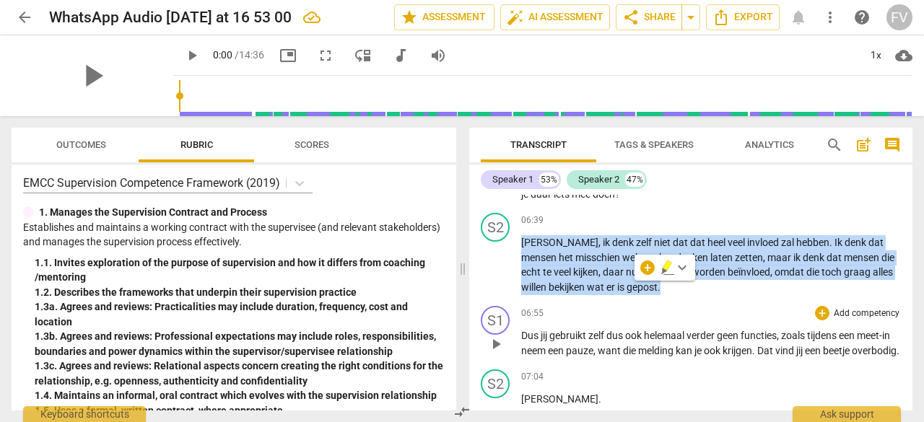
scroll to position [2113, 0]
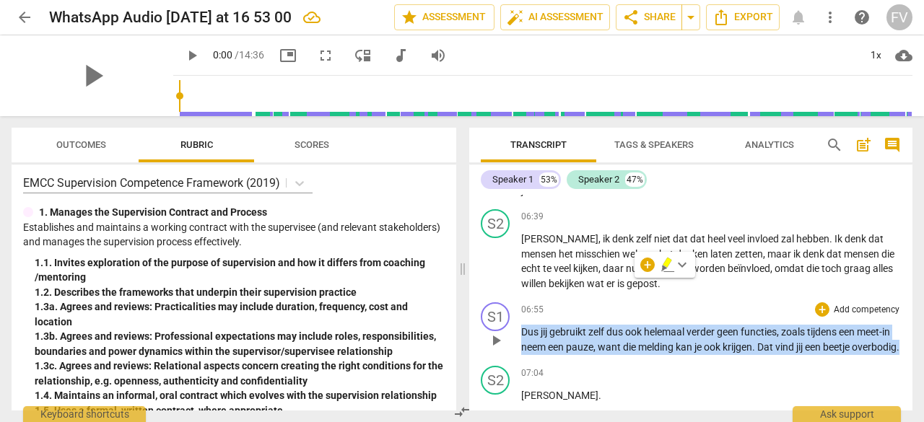
drag, startPoint x: 570, startPoint y: 365, endPoint x: 520, endPoint y: 333, distance: 60.1
click at [520, 333] on div "S1 play_arrow pause 06:55 + Add competency keyboard_arrow_right Dus jij gebruik…" at bounding box center [690, 329] width 443 height 64
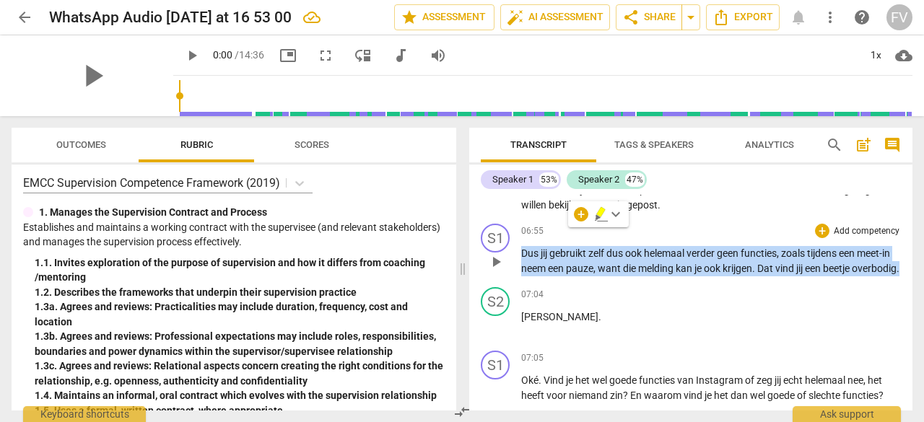
scroll to position [2252, 0]
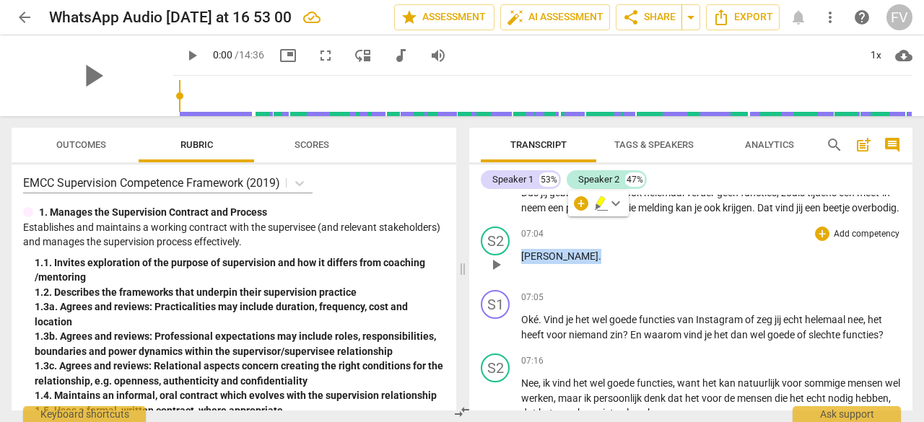
drag, startPoint x: 541, startPoint y: 276, endPoint x: 520, endPoint y: 270, distance: 21.7
click at [520, 270] on div "S2 play_arrow pause 07:04 + Add competency keyboard_arrow_right [PERSON_NAME] ." at bounding box center [690, 253] width 443 height 64
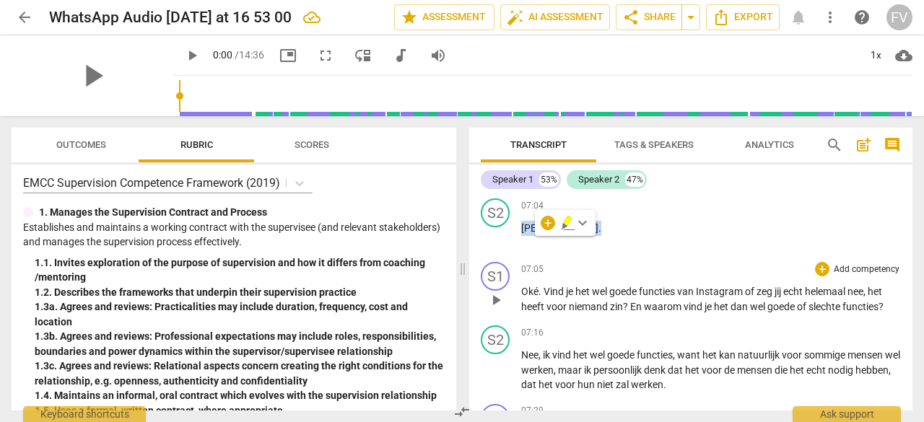
scroll to position [2282, 0]
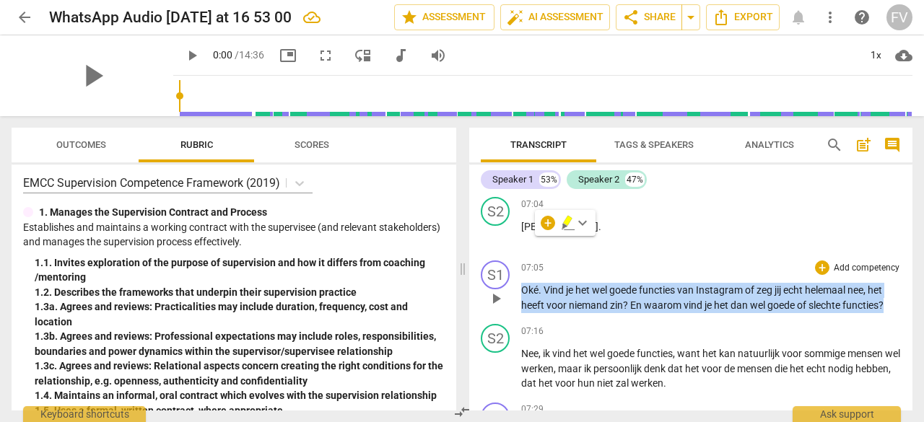
drag, startPoint x: 888, startPoint y: 321, endPoint x: 523, endPoint y: 307, distance: 365.6
click at [523, 307] on p "Oké . Vind je het wel goede functies van Instagram of zeg jij echt helemaal nee…" at bounding box center [711, 298] width 380 height 30
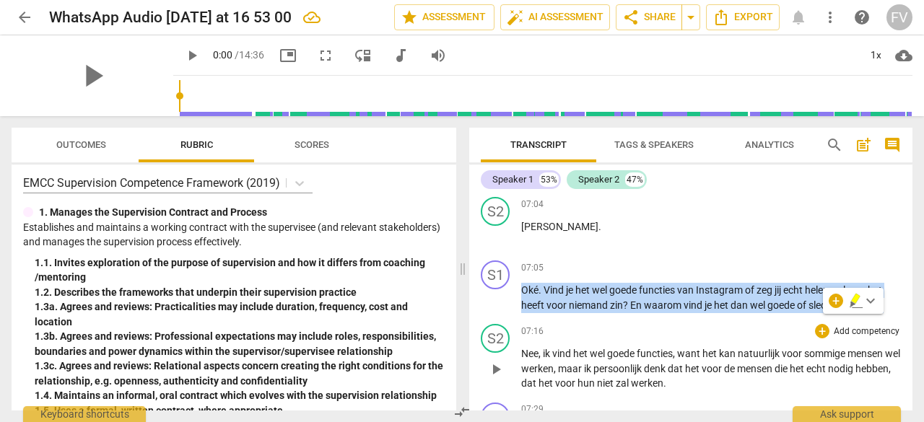
scroll to position [2345, 0]
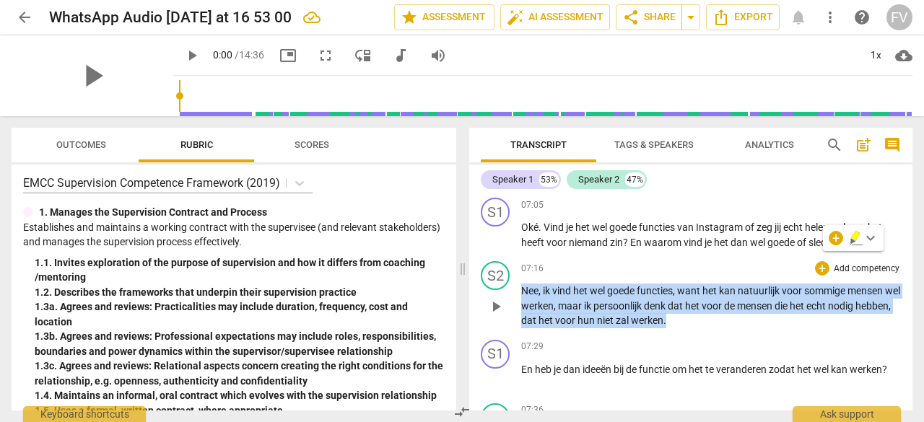
drag, startPoint x: 706, startPoint y: 339, endPoint x: 518, endPoint y: 309, distance: 190.2
click at [518, 309] on div "S2 play_arrow pause 07:16 + Add competency keyboard_arrow_right Nee , ik vind h…" at bounding box center [690, 295] width 443 height 79
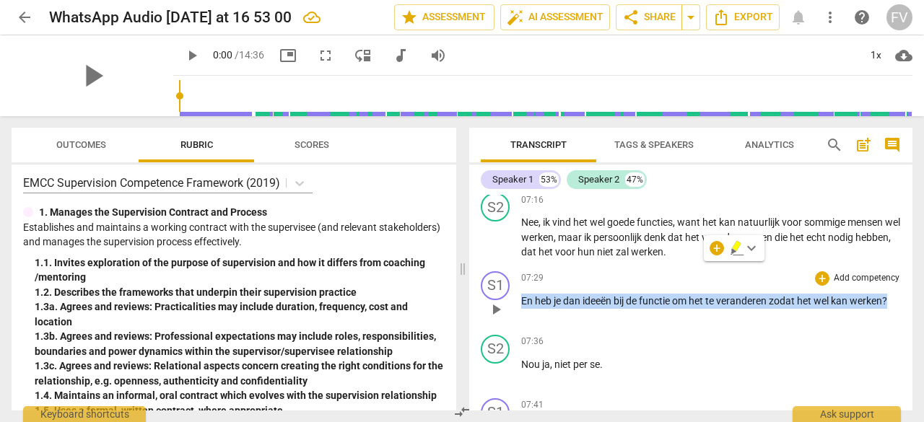
drag, startPoint x: 772, startPoint y: 325, endPoint x: 521, endPoint y: 331, distance: 250.6
click at [521, 324] on div "07:29 + Add competency keyboard_arrow_right En heb je dan ideeën bij de functie…" at bounding box center [711, 298] width 380 height 52
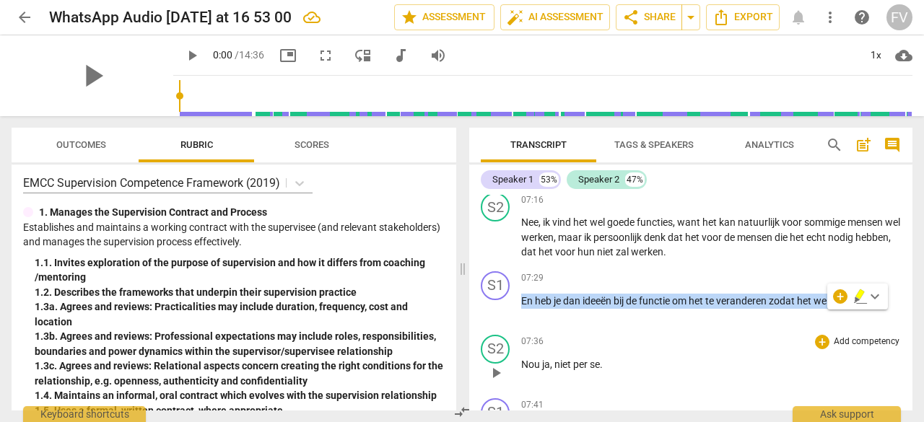
scroll to position [2439, 0]
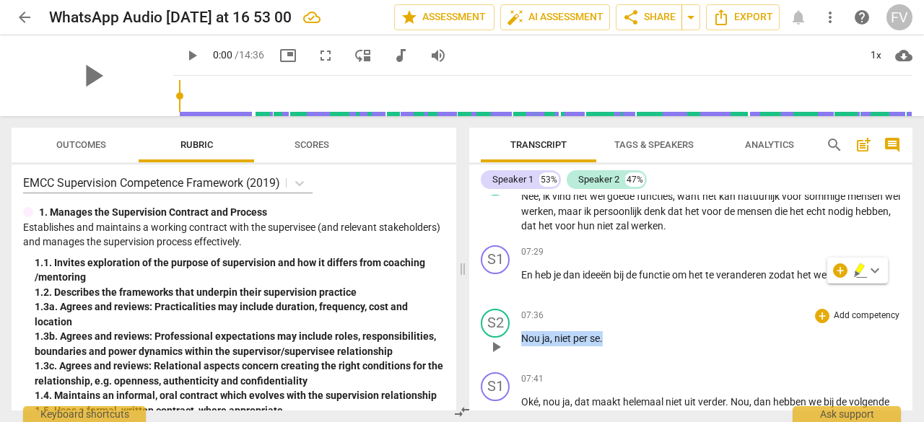
drag, startPoint x: 612, startPoint y: 355, endPoint x: 515, endPoint y: 352, distance: 96.8
click at [515, 352] on div "S2 play_arrow pause 07:36 + Add competency keyboard_arrow_right Nou ja , niet p…" at bounding box center [690, 335] width 443 height 64
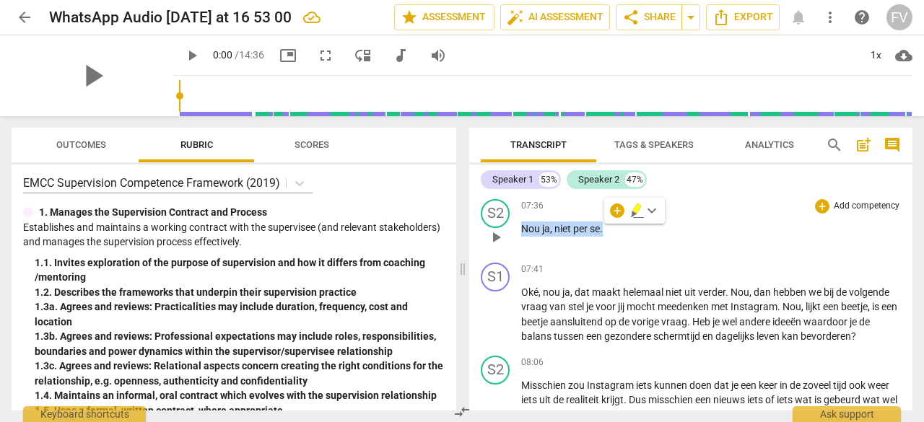
scroll to position [2571, 0]
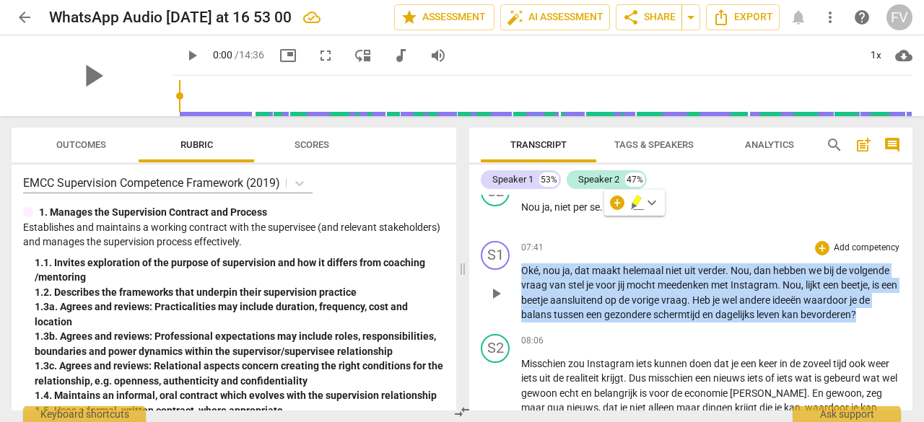
drag, startPoint x: 862, startPoint y: 331, endPoint x: 521, endPoint y: 290, distance: 343.3
click at [521, 290] on p "Oké , nou ja , dat maakt helemaal niet uit verder . Nou , dan hebben we bij de …" at bounding box center [711, 293] width 380 height 59
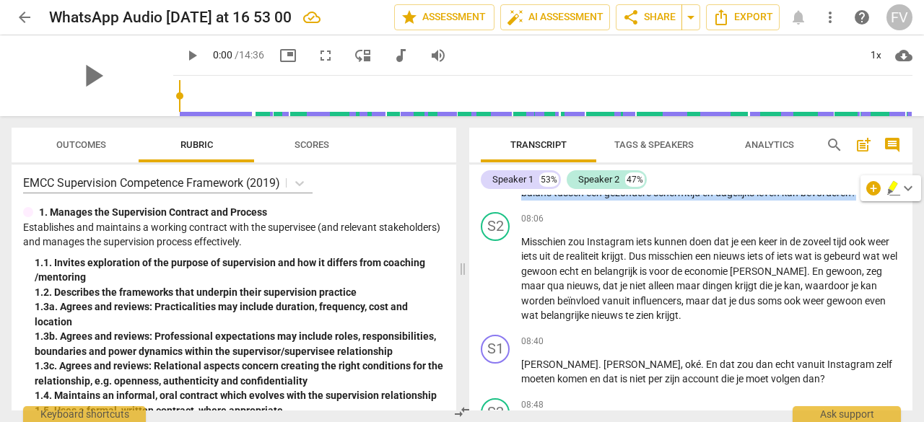
scroll to position [2693, 0]
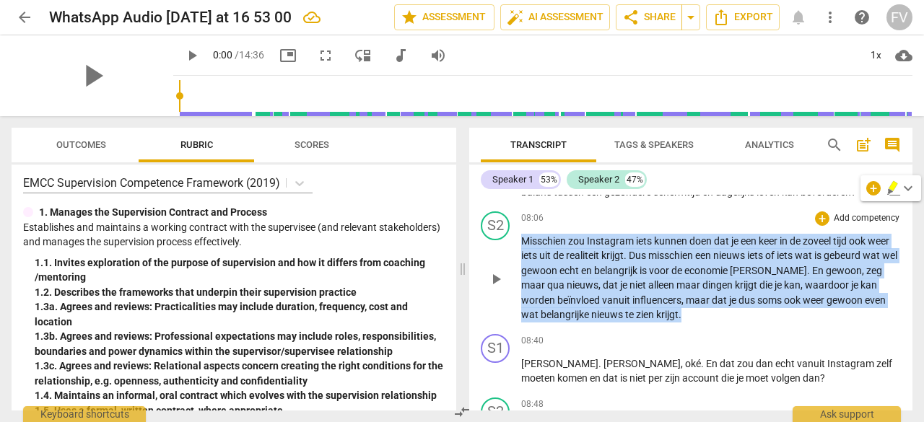
drag, startPoint x: 534, startPoint y: 295, endPoint x: 475, endPoint y: 259, distance: 69.4
click at [475, 259] on div "S2 play_arrow pause 08:06 + Add competency keyboard_arrow_right Misschien zou I…" at bounding box center [690, 267] width 443 height 123
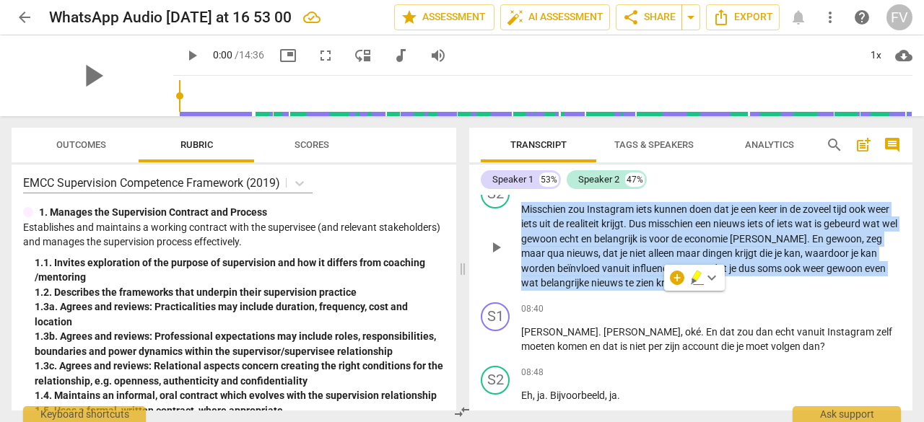
scroll to position [2727, 0]
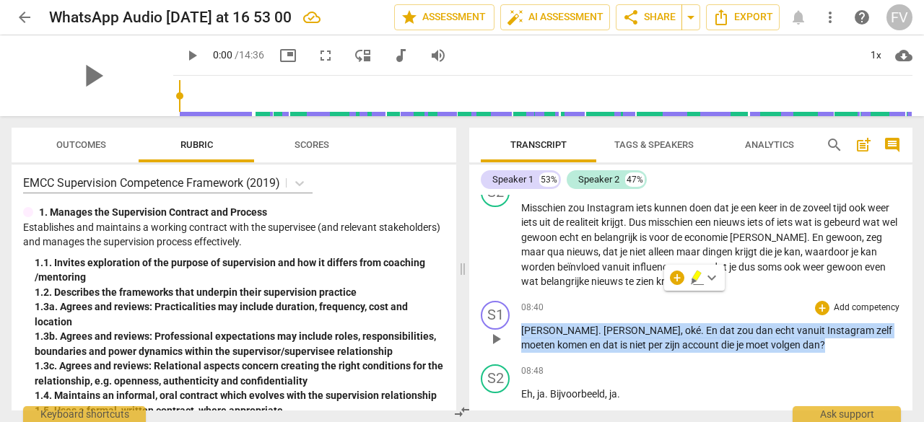
drag, startPoint x: 710, startPoint y: 361, endPoint x: 522, endPoint y: 346, distance: 188.4
click at [522, 346] on p "[PERSON_NAME] . Ja , oké . En dat zou dan echt vanuit Instagram zelf moeten kom…" at bounding box center [711, 339] width 380 height 30
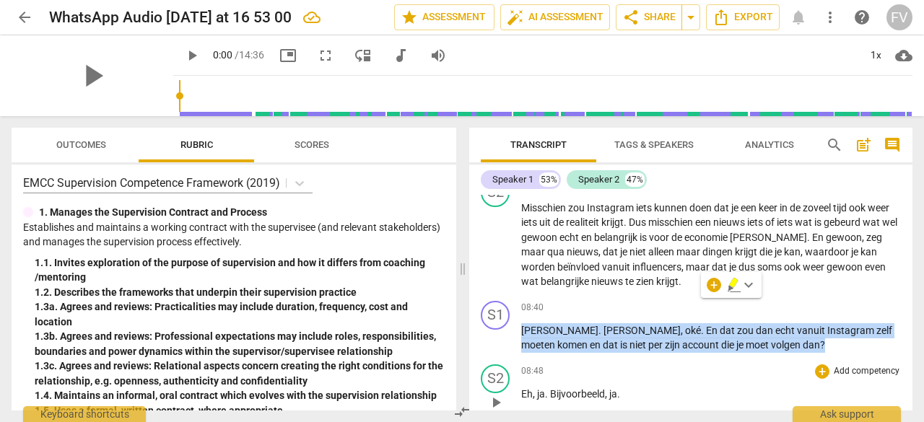
scroll to position [2813, 0]
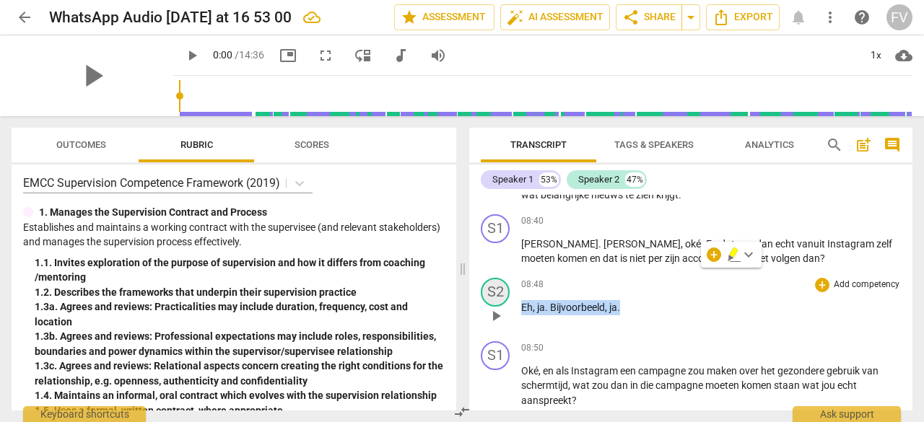
drag, startPoint x: 635, startPoint y: 320, endPoint x: 495, endPoint y: 313, distance: 140.3
click at [495, 313] on div "S2 play_arrow pause 08:48 + Add competency keyboard_arrow_right Eh , ja . [GEOG…" at bounding box center [690, 304] width 443 height 64
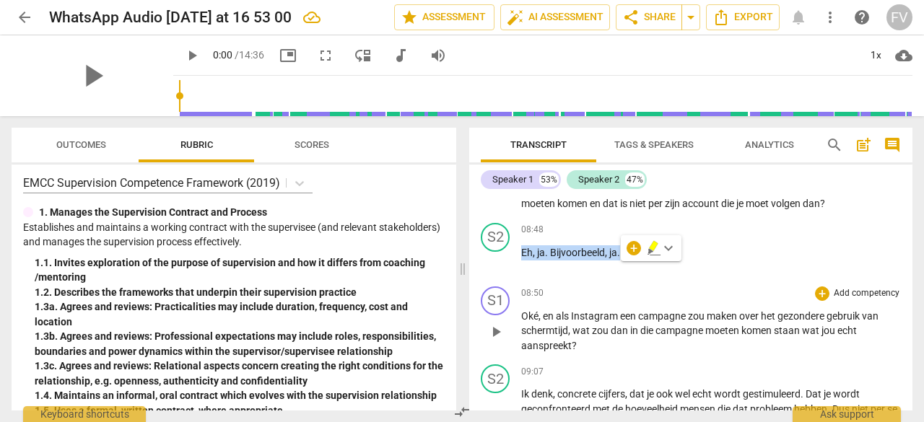
scroll to position [2870, 0]
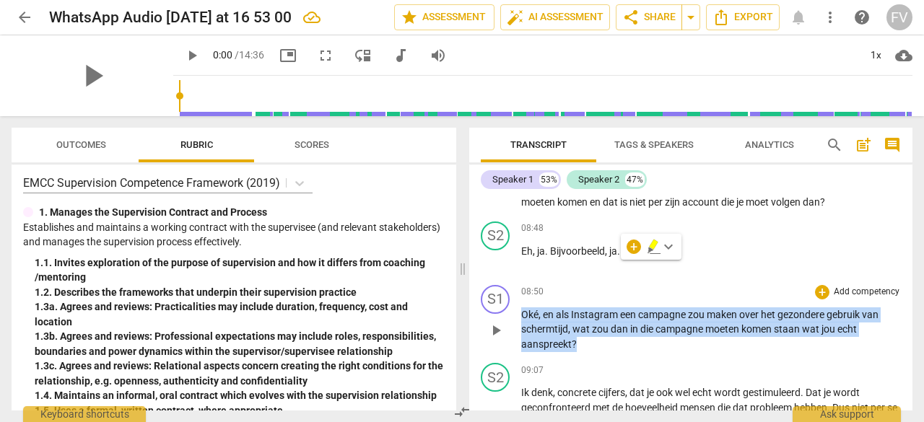
drag, startPoint x: 583, startPoint y: 356, endPoint x: 521, endPoint y: 333, distance: 66.3
click at [521, 333] on div "S1 play_arrow pause 08:50 + Add competency keyboard_arrow_right Oké , en als In…" at bounding box center [690, 318] width 443 height 79
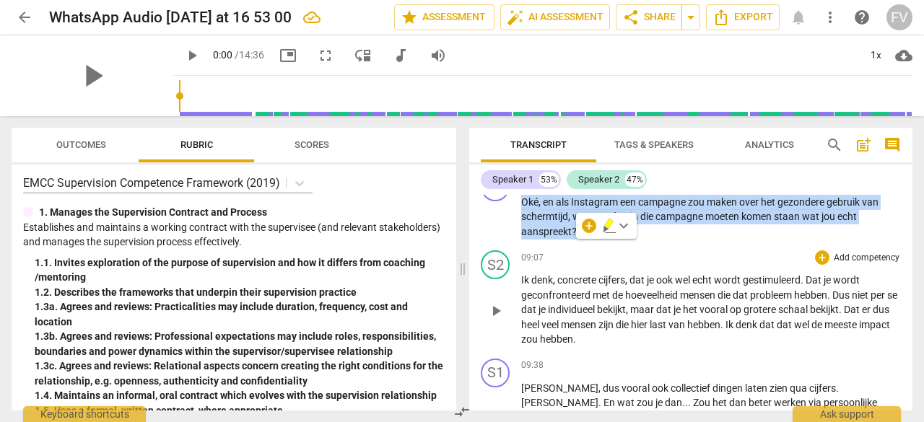
scroll to position [2988, 0]
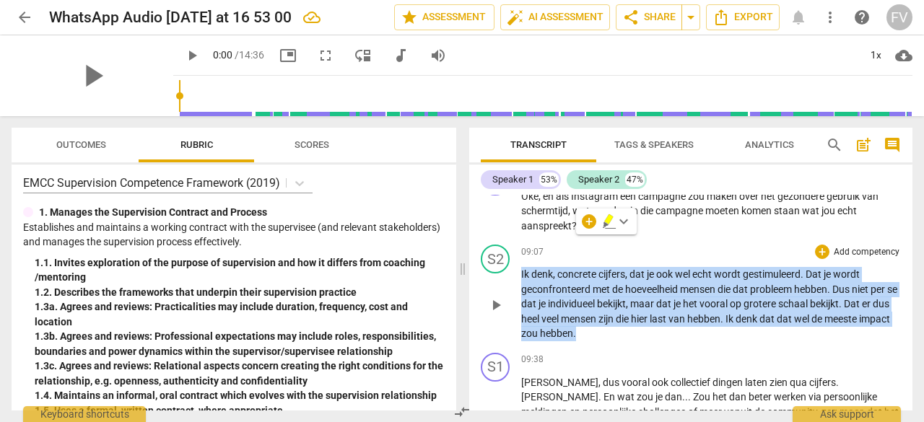
drag, startPoint x: 612, startPoint y: 353, endPoint x: 509, endPoint y: 292, distance: 119.8
click at [509, 292] on div "S2 play_arrow pause 09:07 + Add competency keyboard_arrow_right Ik denk , concr…" at bounding box center [690, 293] width 443 height 108
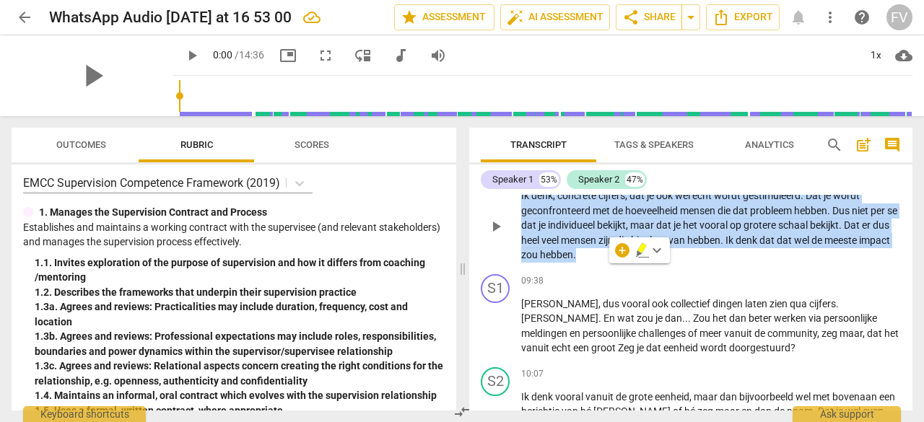
scroll to position [3067, 0]
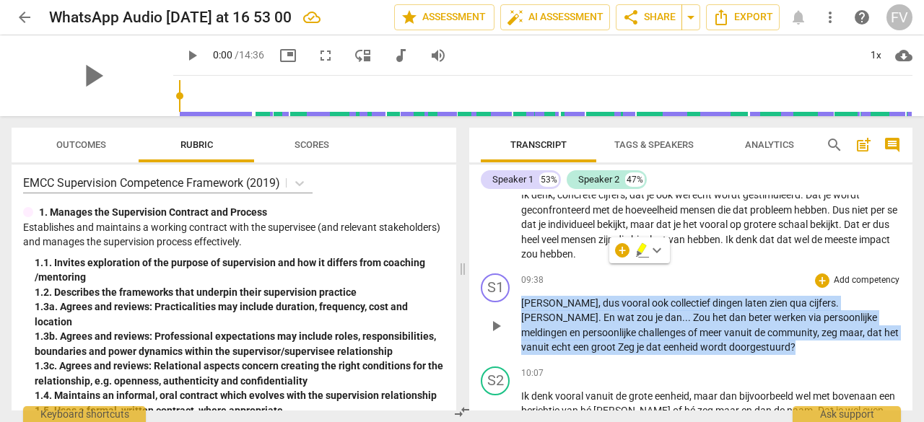
drag, startPoint x: 657, startPoint y: 366, endPoint x: 523, endPoint y: 321, distance: 141.6
click at [523, 321] on p "Ja , dus vooral ook collectief dingen laten zien qua cijfers . Ja . En wat zou …" at bounding box center [711, 325] width 380 height 59
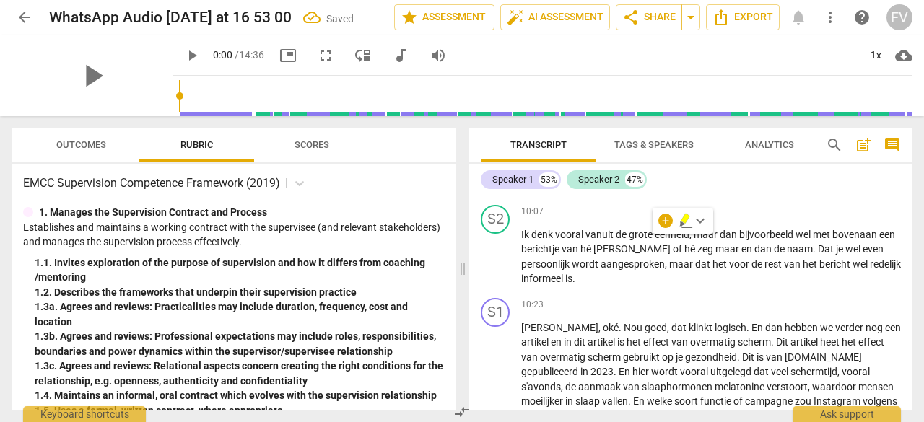
scroll to position [3239, 0]
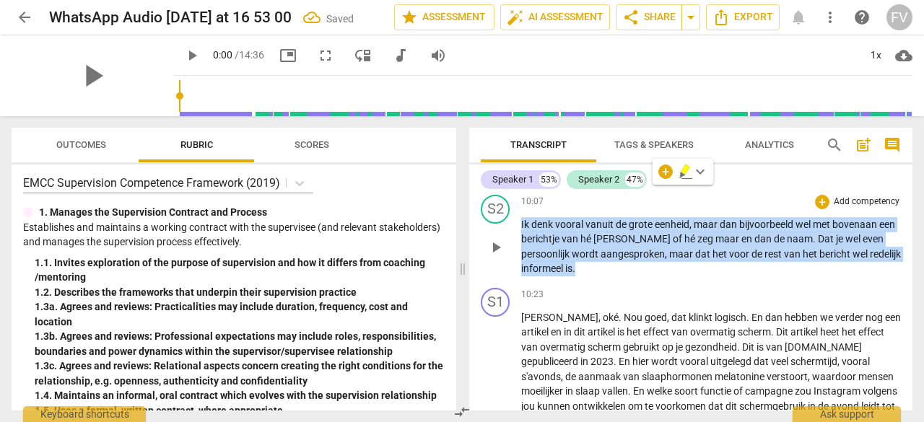
drag, startPoint x: 617, startPoint y: 287, endPoint x: 511, endPoint y: 241, distance: 114.8
click at [511, 241] on div "S2 play_arrow pause 10:07 + Add competency keyboard_arrow_right Ik denk vooral …" at bounding box center [690, 235] width 443 height 93
paste p
drag, startPoint x: 664, startPoint y: 285, endPoint x: 520, endPoint y: 241, distance: 150.8
click at [520, 241] on div "S2 play_arrow pause 10:07 + Add competency keyboard_arrow_right Ja, dus vooral …" at bounding box center [690, 235] width 443 height 93
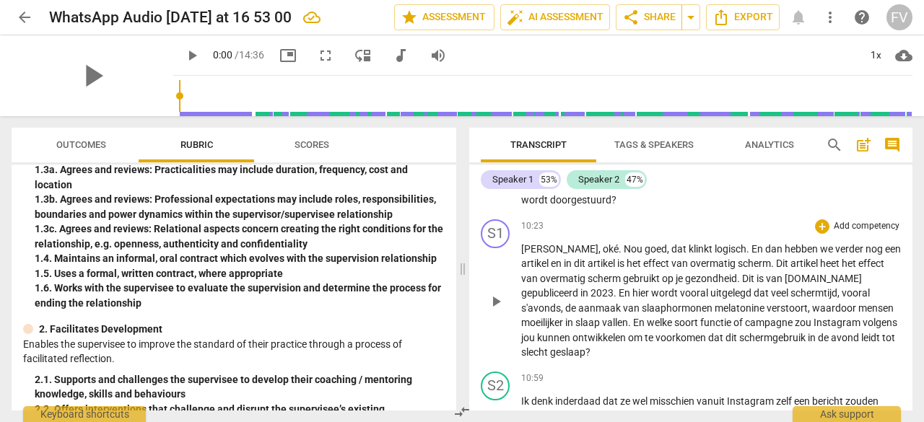
scroll to position [3309, 0]
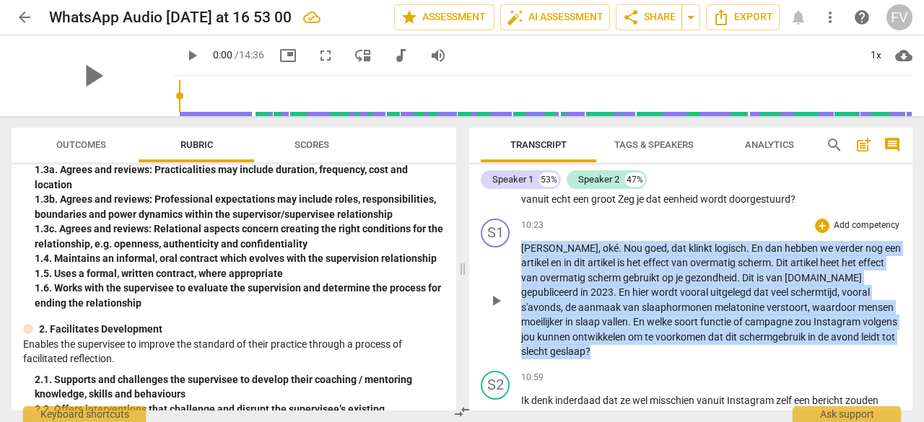
drag, startPoint x: 598, startPoint y: 366, endPoint x: 523, endPoint y: 259, distance: 130.6
click at [523, 259] on p "Ja , oké . Nou goed , dat klinkt logisch . En dan hebben we verder nog een arti…" at bounding box center [711, 300] width 380 height 118
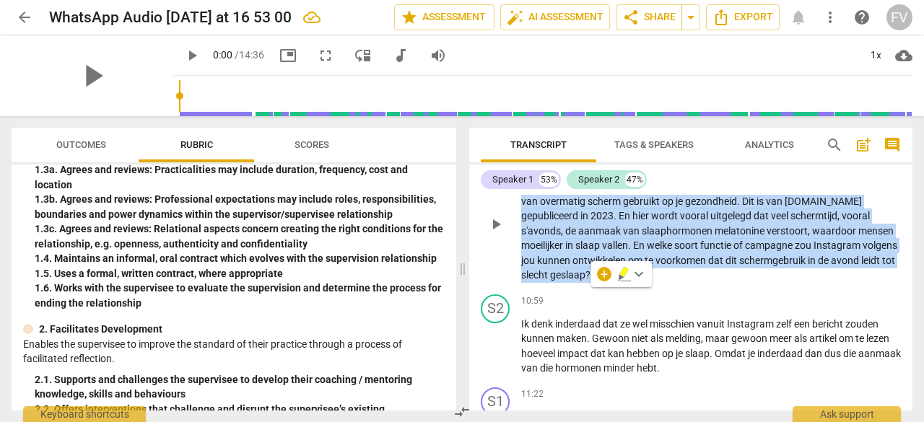
scroll to position [3388, 0]
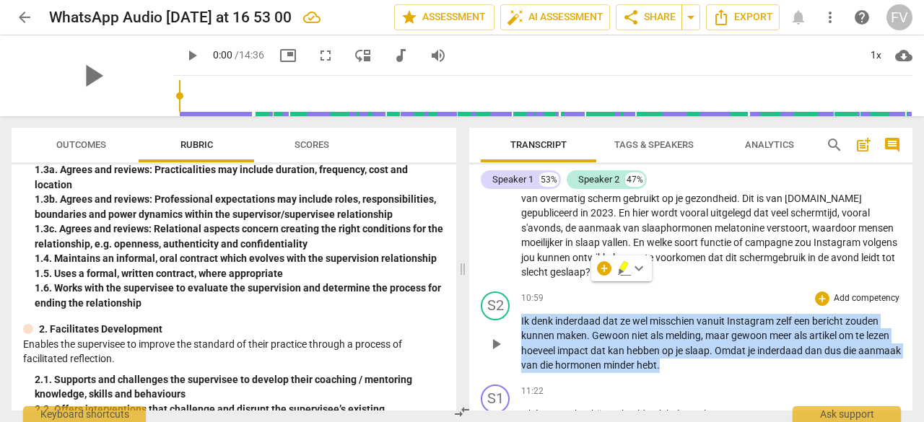
drag, startPoint x: 709, startPoint y: 381, endPoint x: 516, endPoint y: 336, distance: 197.9
click at [516, 336] on div "S2 play_arrow pause 10:59 + Add competency keyboard_arrow_right Ik denk inderda…" at bounding box center [690, 332] width 443 height 93
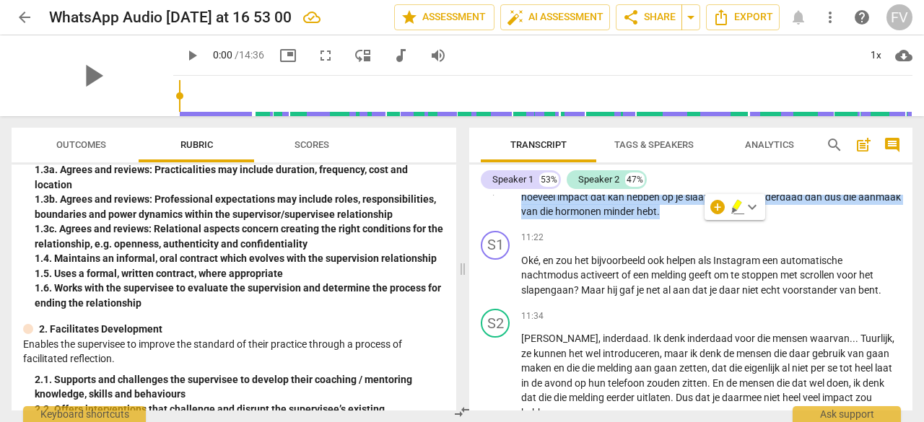
scroll to position [3555, 0]
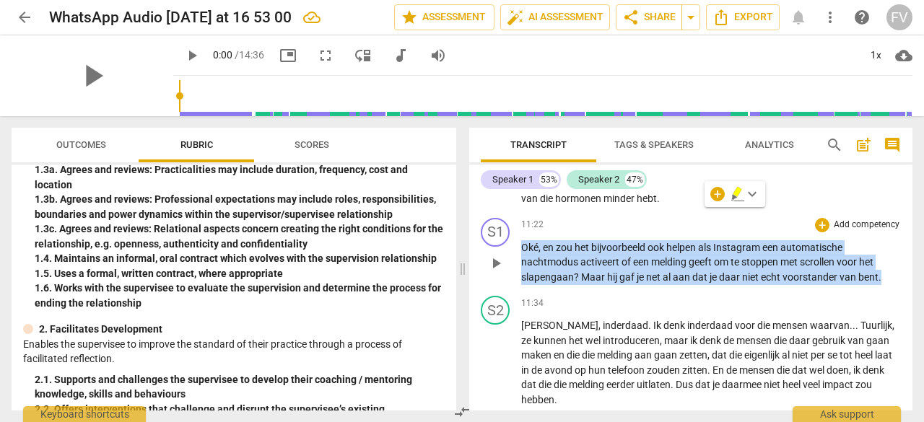
drag, startPoint x: 781, startPoint y: 280, endPoint x: 511, endPoint y: 255, distance: 270.5
click at [511, 255] on div "S1 play_arrow pause 11:22 + Add competency keyboard_arrow_right Oké , en zou he…" at bounding box center [690, 251] width 443 height 79
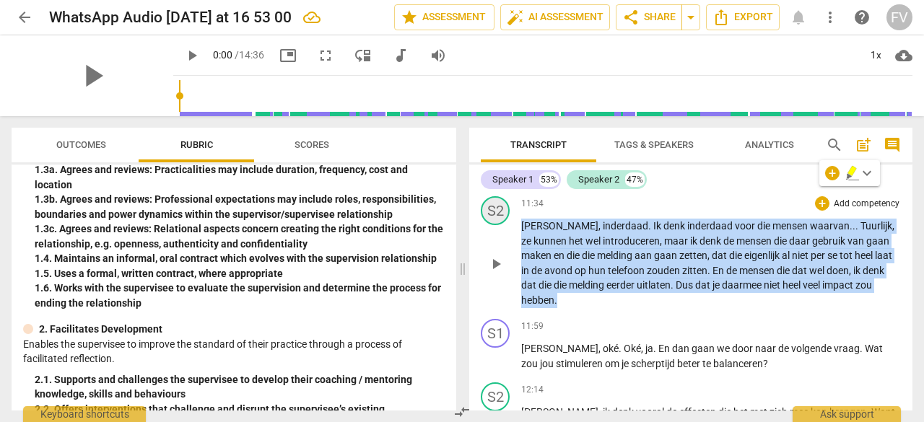
drag, startPoint x: 868, startPoint y: 302, endPoint x: 486, endPoint y: 226, distance: 389.4
click at [486, 226] on div "S2 play_arrow pause 11:34 + Add competency keyboard_arrow_right Ja , inderdaad …" at bounding box center [690, 252] width 443 height 123
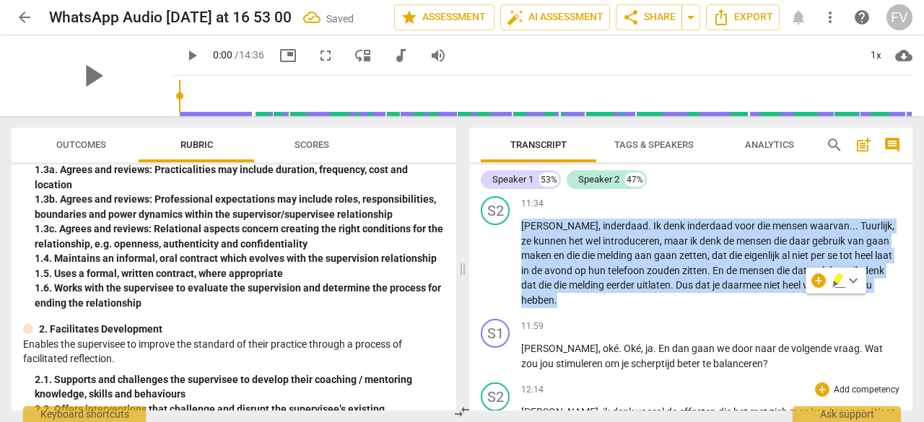
scroll to position [3672, 0]
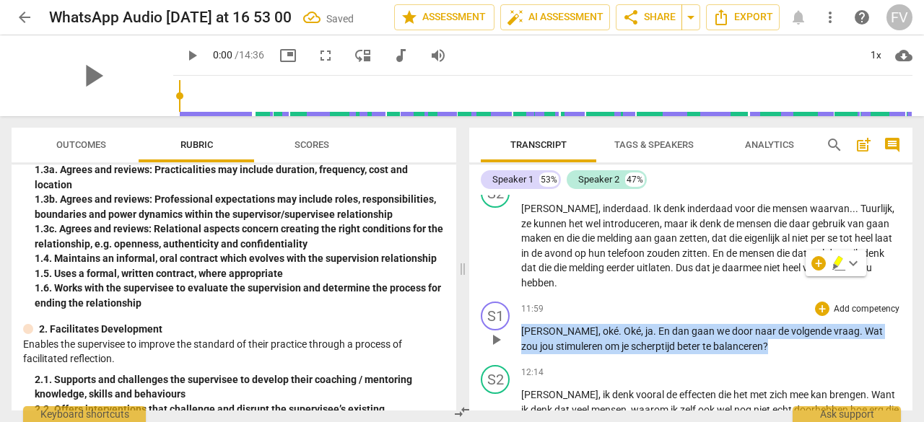
drag, startPoint x: 742, startPoint y: 349, endPoint x: 515, endPoint y: 329, distance: 228.4
click at [515, 329] on div "S1 play_arrow pause 11:59 + Add competency keyboard_arrow_right Ja , oké . Oké …" at bounding box center [690, 328] width 443 height 64
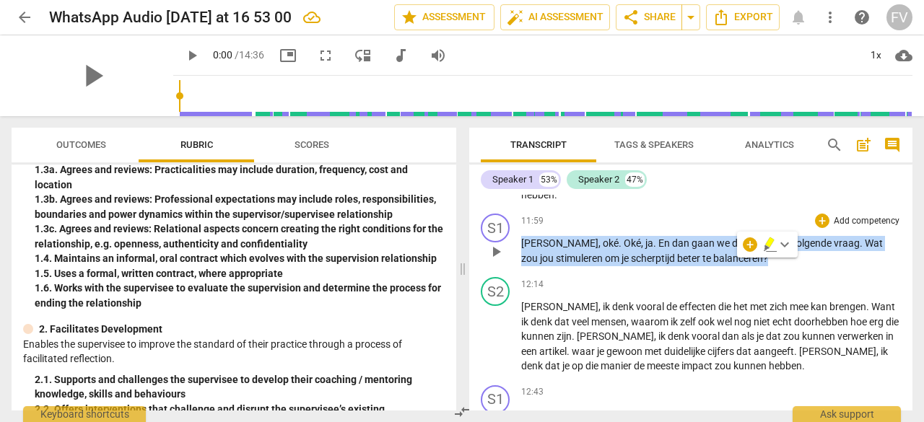
scroll to position [3796, 0]
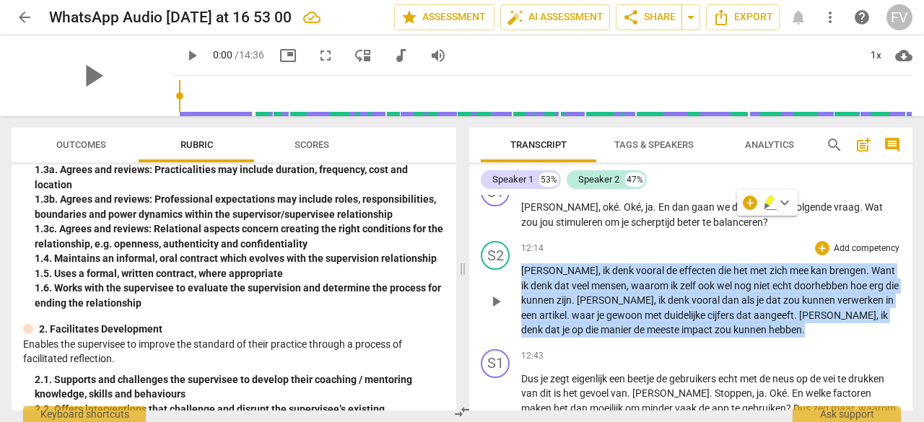
drag, startPoint x: 612, startPoint y: 328, endPoint x: 512, endPoint y: 274, distance: 113.1
click at [512, 274] on div "S2 play_arrow pause 12:14 + Add competency keyboard_arrow_right Ja , ik denk vo…" at bounding box center [690, 289] width 443 height 108
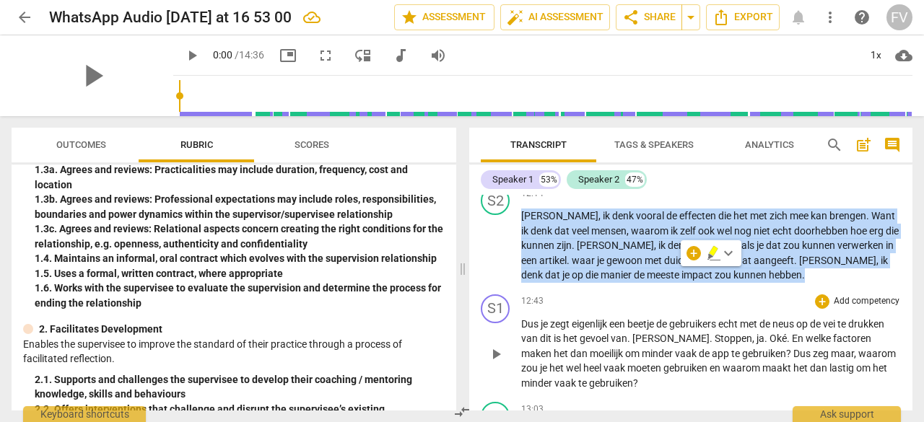
scroll to position [3854, 0]
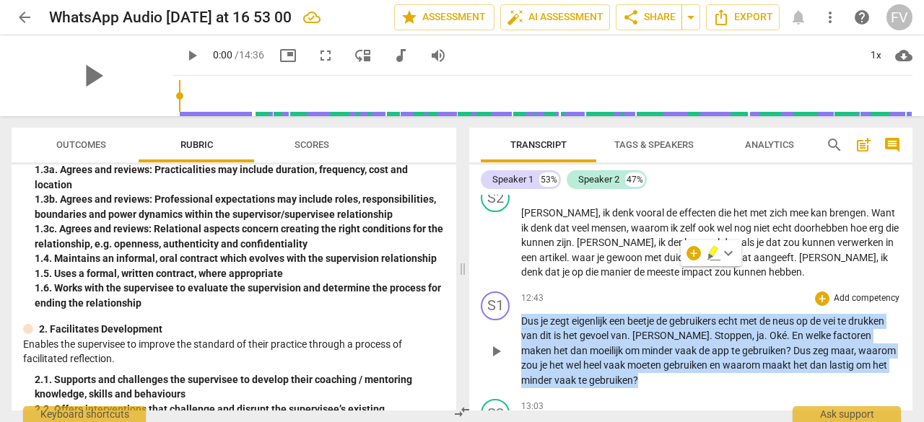
drag, startPoint x: 574, startPoint y: 387, endPoint x: 521, endPoint y: 323, distance: 83.6
click at [521, 323] on div "S1 play_arrow pause 12:43 + Add competency keyboard_arrow_right Dus je zegt eig…" at bounding box center [690, 340] width 443 height 108
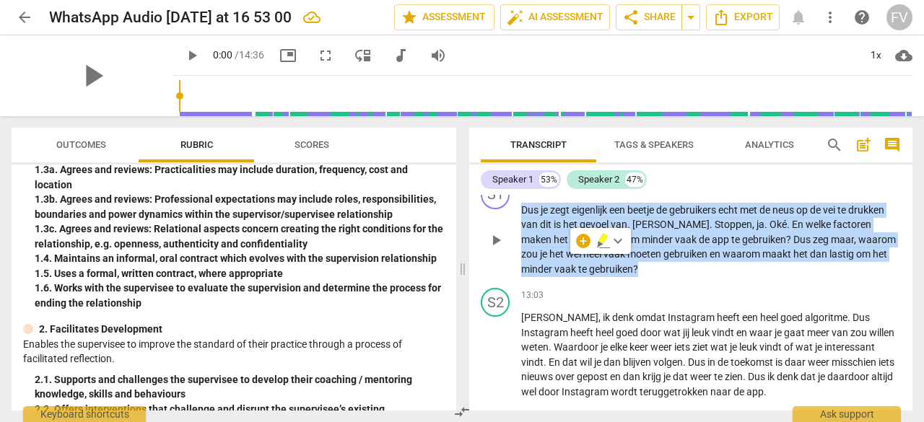
scroll to position [3976, 0]
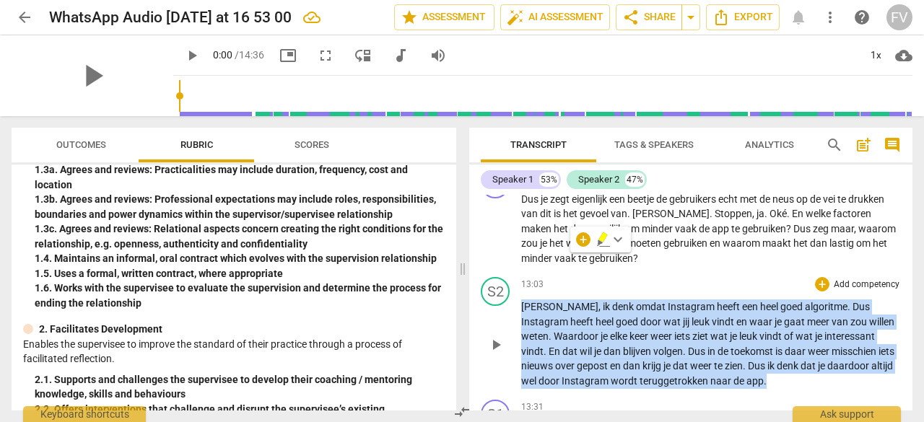
drag, startPoint x: 745, startPoint y: 385, endPoint x: 501, endPoint y: 311, distance: 254.9
click at [501, 311] on div "S2 play_arrow pause 13:03 + Add competency keyboard_arrow_right Ja , ik denk om…" at bounding box center [690, 333] width 443 height 123
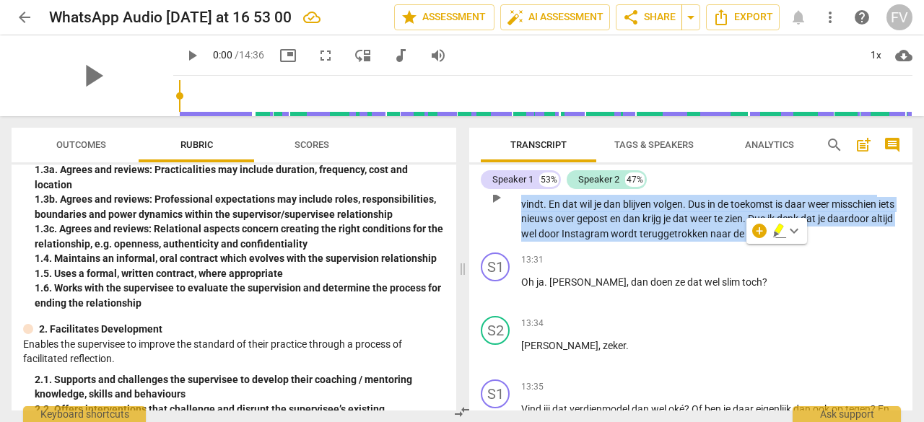
scroll to position [4128, 0]
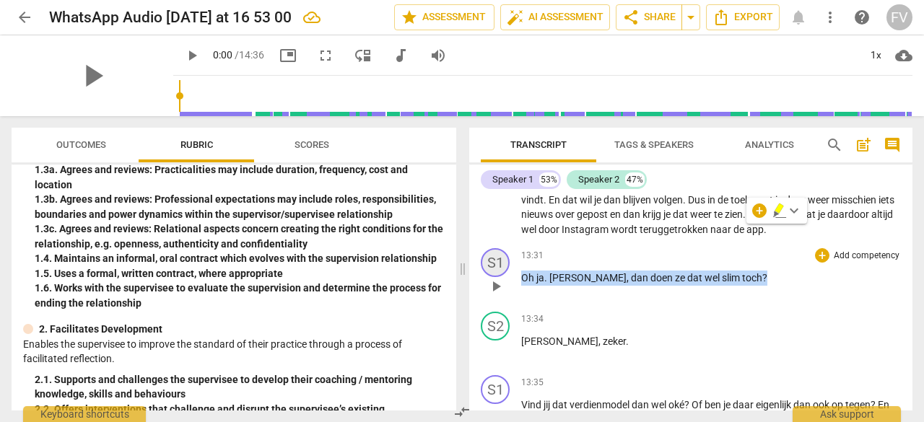
drag, startPoint x: 706, startPoint y: 274, endPoint x: 487, endPoint y: 272, distance: 218.8
click at [487, 272] on div "S1 play_arrow pause 13:31 + Add competency keyboard_arrow_right Oh ja . Ja , da…" at bounding box center [690, 275] width 443 height 64
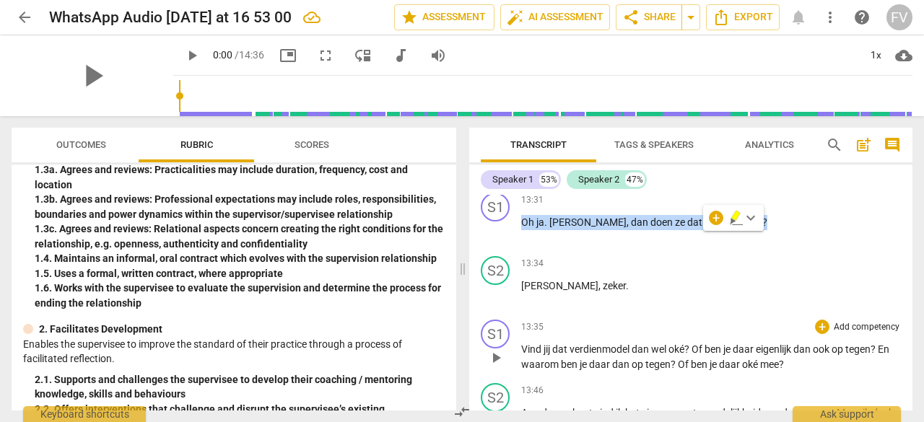
scroll to position [4186, 0]
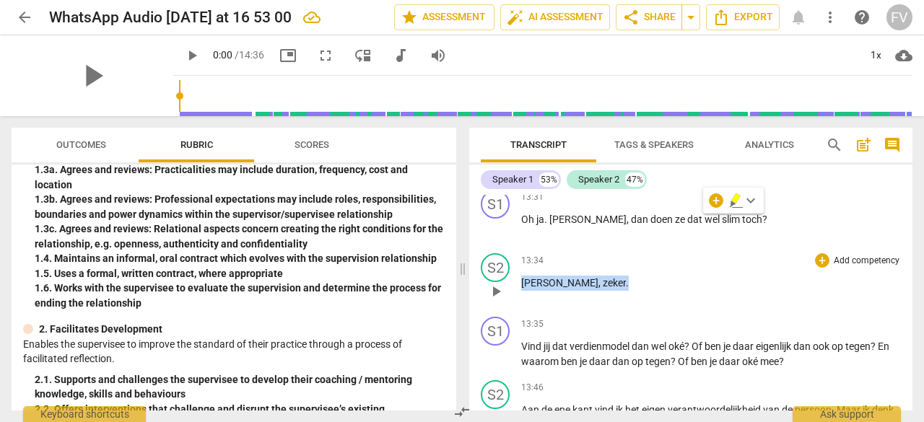
drag, startPoint x: 536, startPoint y: 274, endPoint x: 503, endPoint y: 279, distance: 32.9
click at [503, 279] on div "S2 play_arrow pause 13:34 + Add competency keyboard_arrow_right Ja , zeker ." at bounding box center [690, 280] width 443 height 64
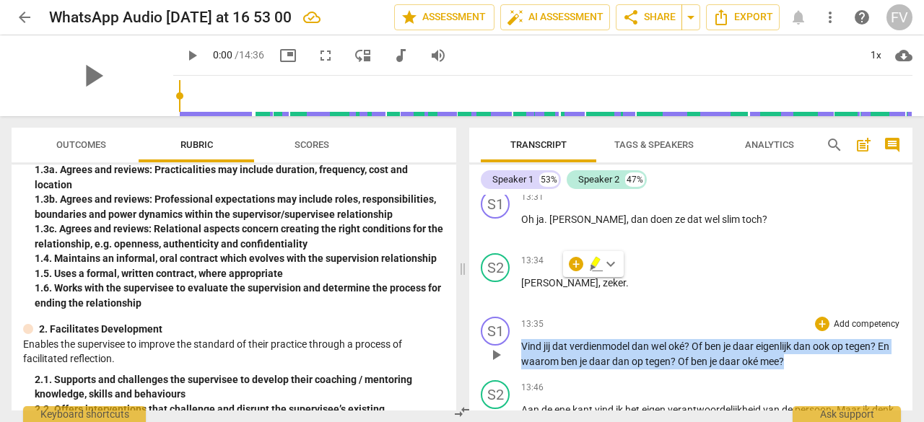
drag, startPoint x: 793, startPoint y: 363, endPoint x: 524, endPoint y: 351, distance: 268.9
click at [524, 351] on p "Vind jij dat verdienmodel dan wel oké ? Of ben je daar eigenlijk dan ook op teg…" at bounding box center [711, 354] width 380 height 30
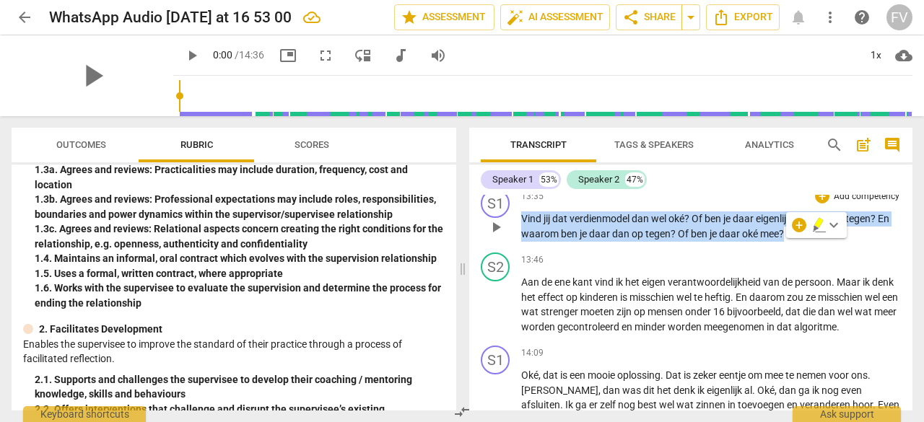
scroll to position [4334, 0]
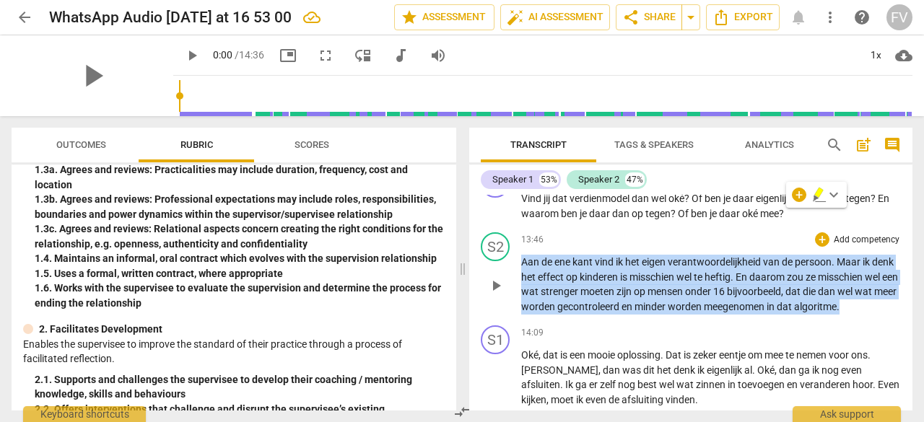
drag, startPoint x: 890, startPoint y: 305, endPoint x: 513, endPoint y: 259, distance: 379.8
click at [513, 259] on div "S2 play_arrow pause 13:46 + Add competency keyboard_arrow_right Aan de ene kant…" at bounding box center [690, 273] width 443 height 93
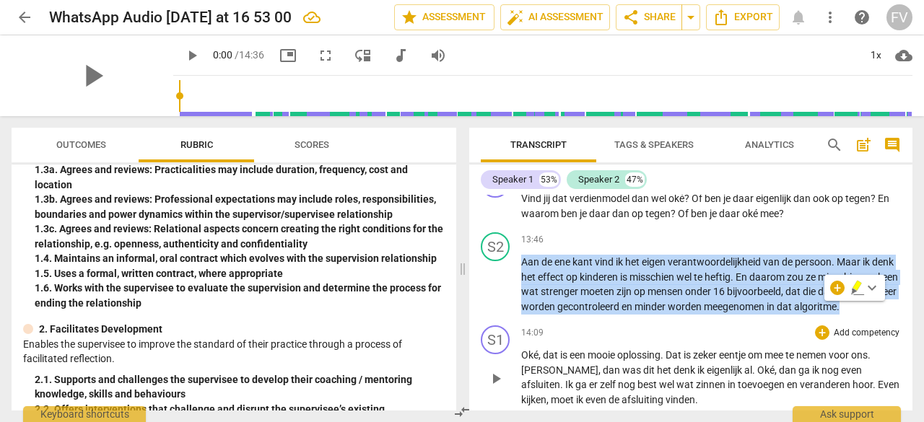
scroll to position [4377, 0]
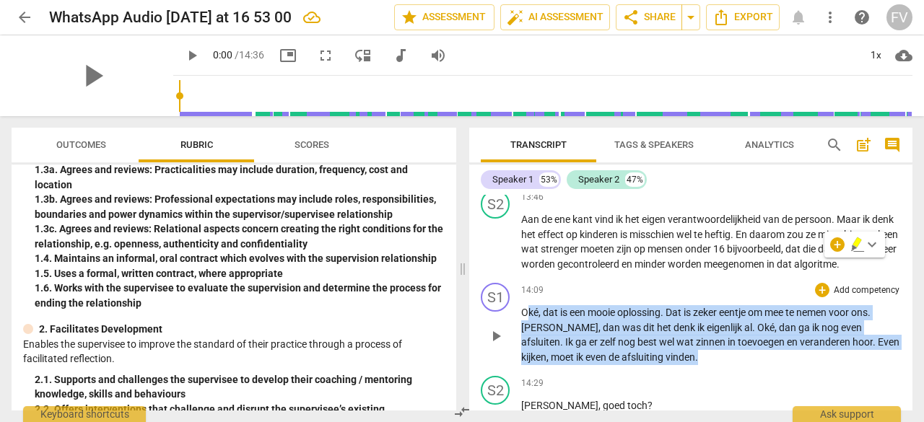
drag, startPoint x: 614, startPoint y: 359, endPoint x: 529, endPoint y: 317, distance: 94.9
click at [529, 317] on p "Oké , dat is een mooie oplossing . Dat is zeker eentje om mee te nemen voor ons…" at bounding box center [711, 334] width 380 height 59
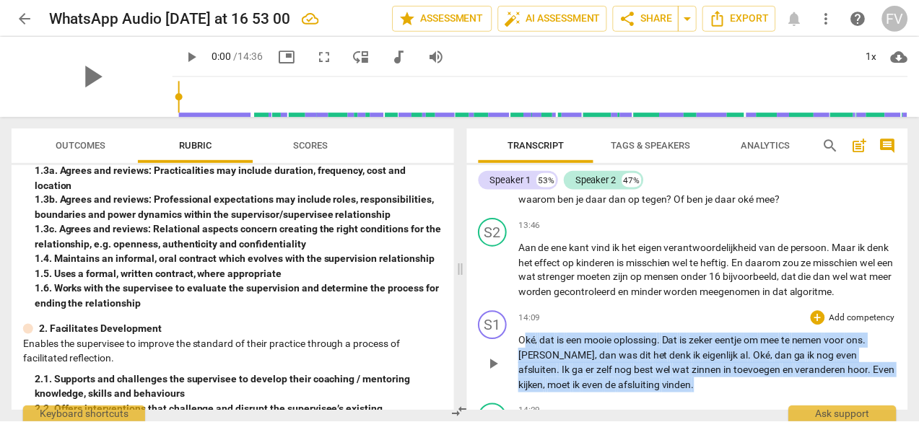
scroll to position [4234, 0]
